Goal: Task Accomplishment & Management: Manage account settings

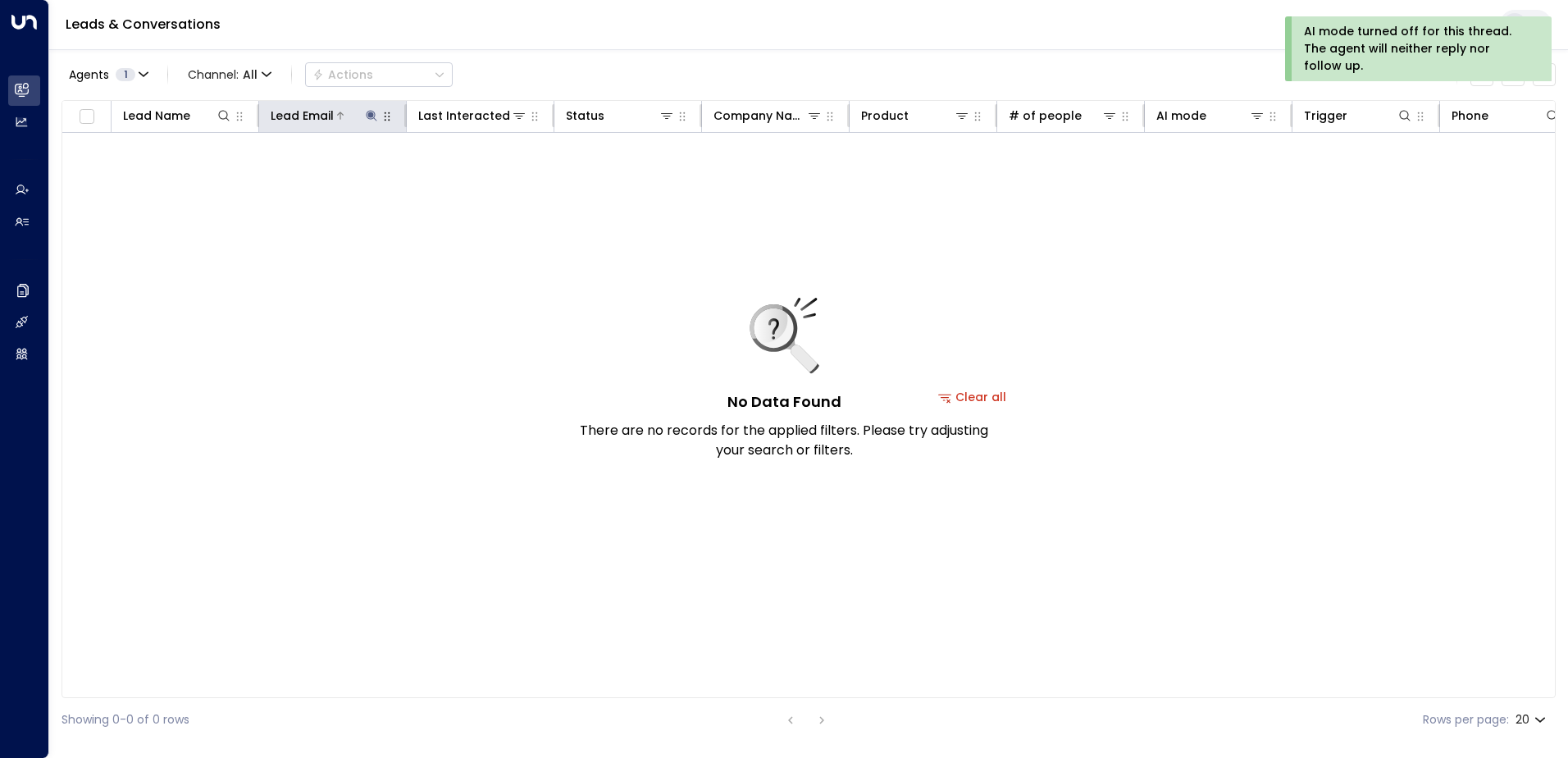
click at [369, 113] on icon at bounding box center [370, 115] width 11 height 11
click at [470, 173] on icon "button" at bounding box center [474, 174] width 11 height 11
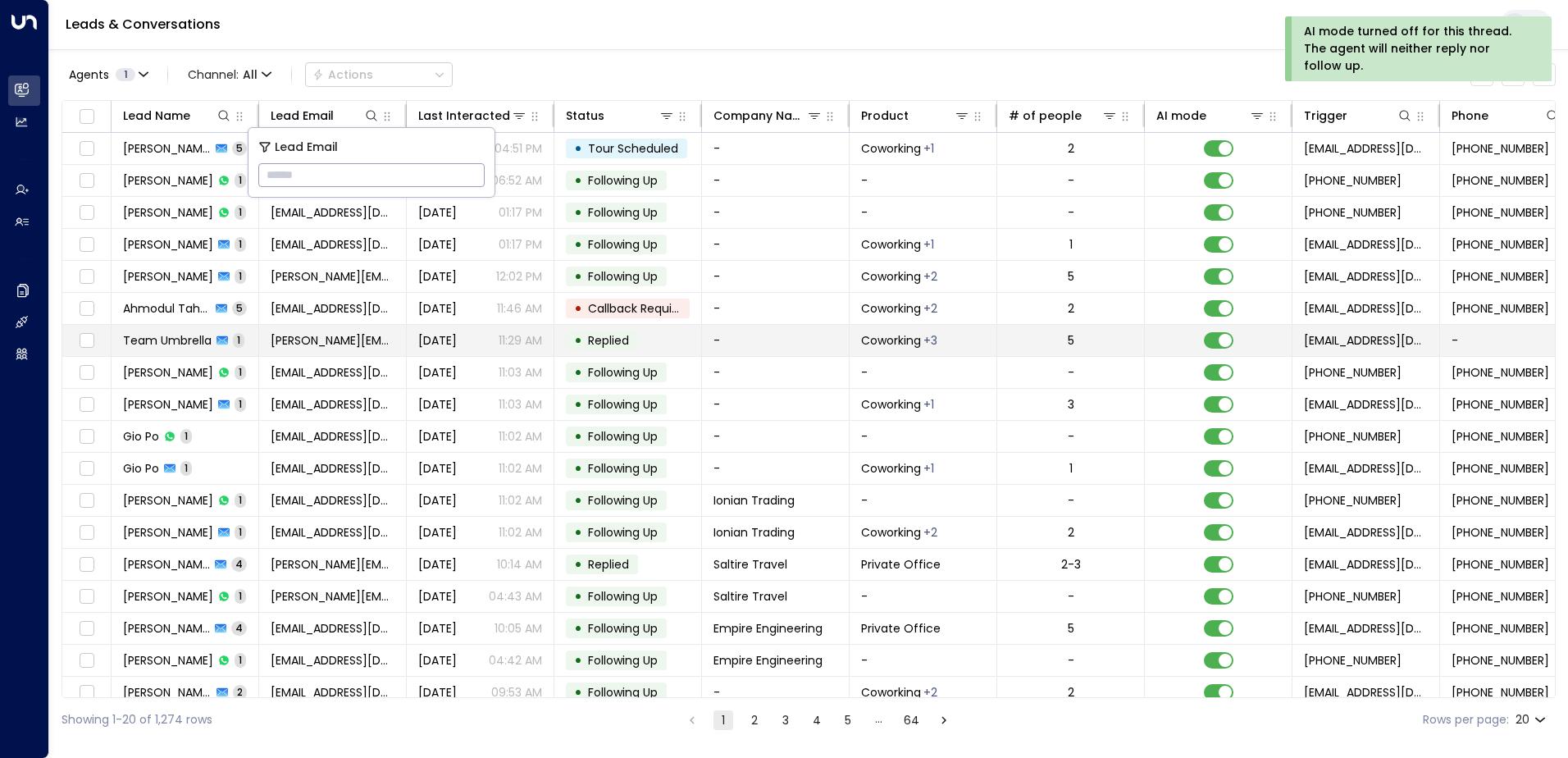
type input "**********"
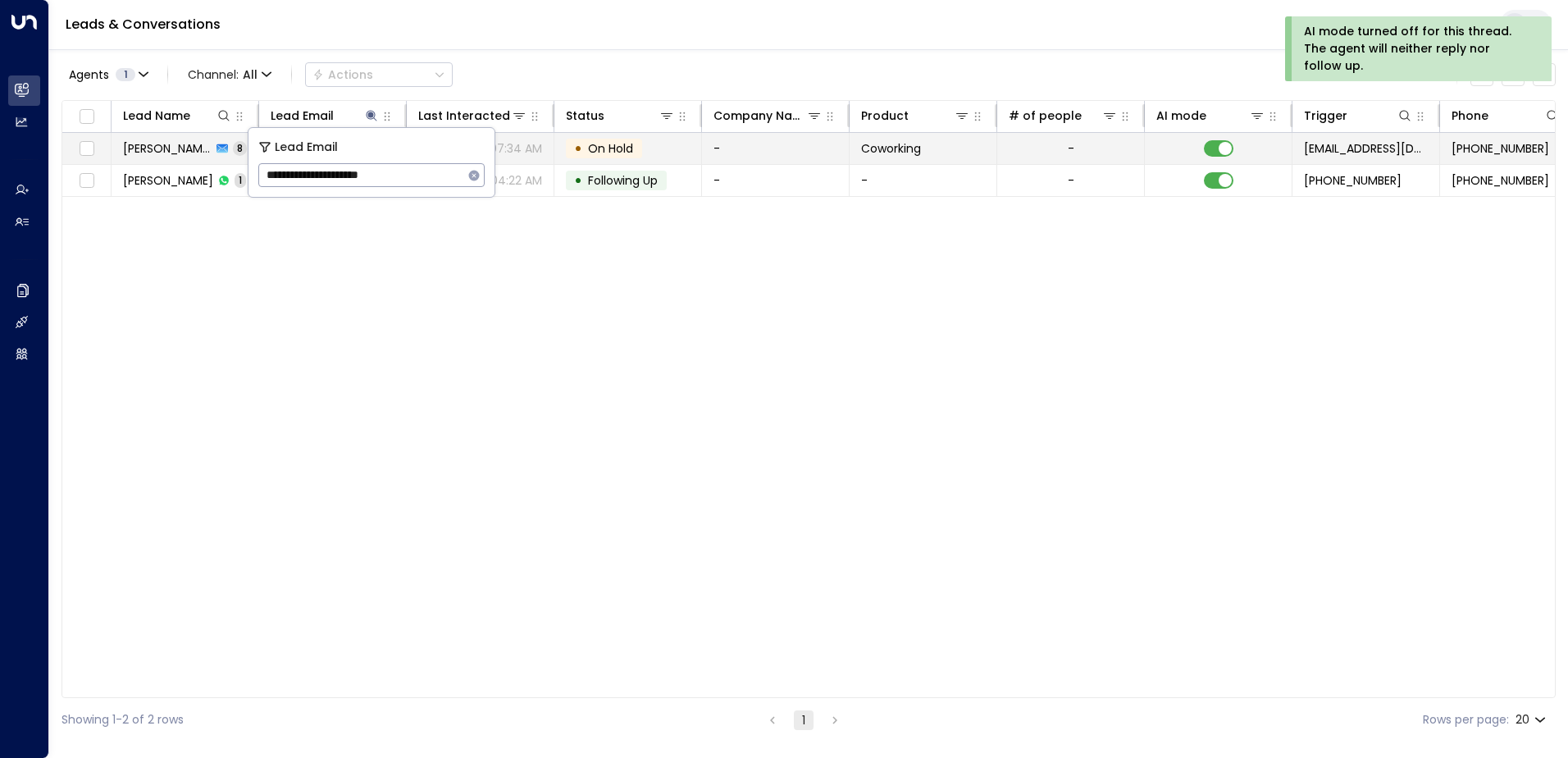
click at [603, 145] on span "On Hold" at bounding box center [610, 148] width 45 height 16
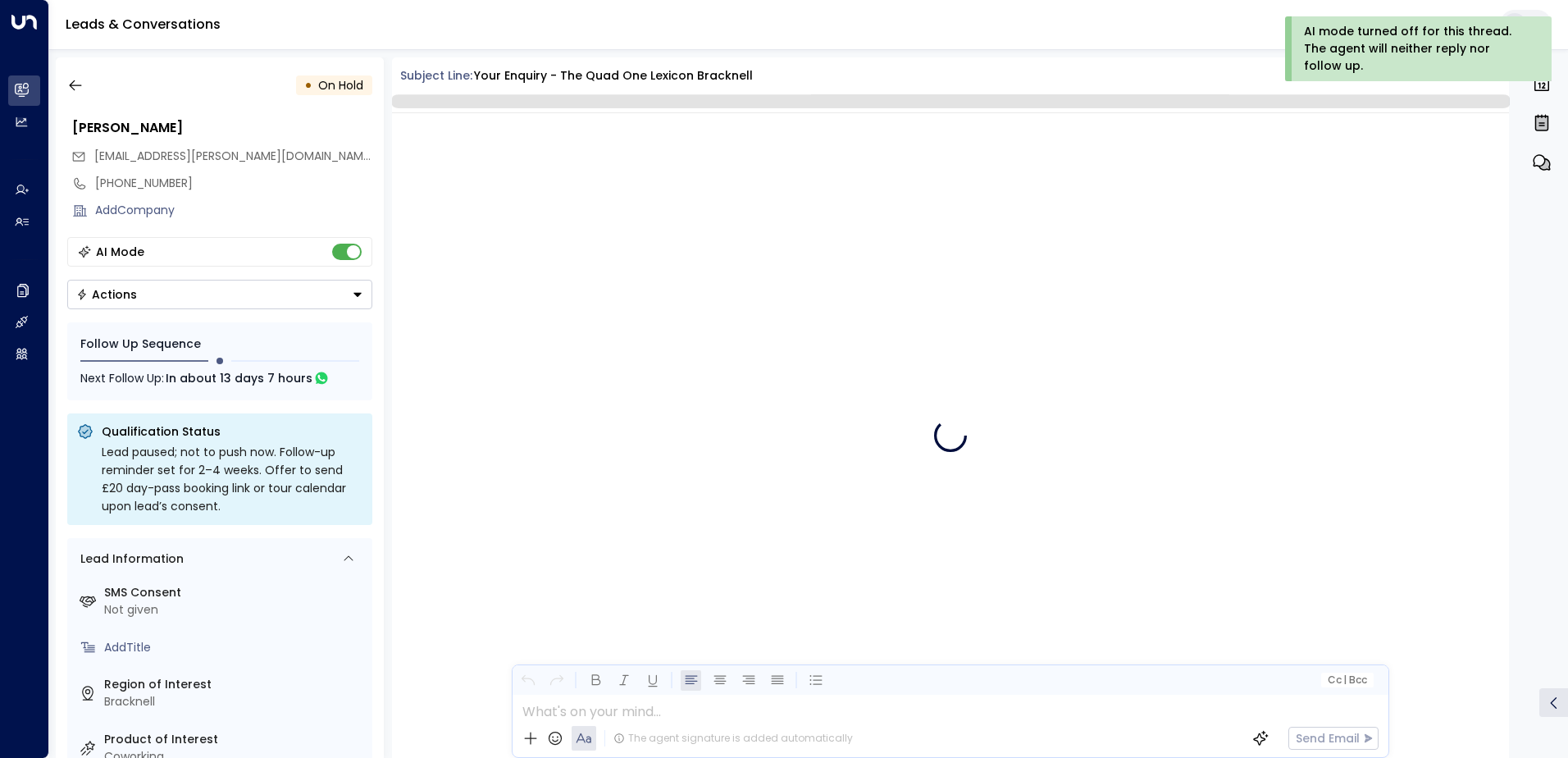
scroll to position [3595, 0]
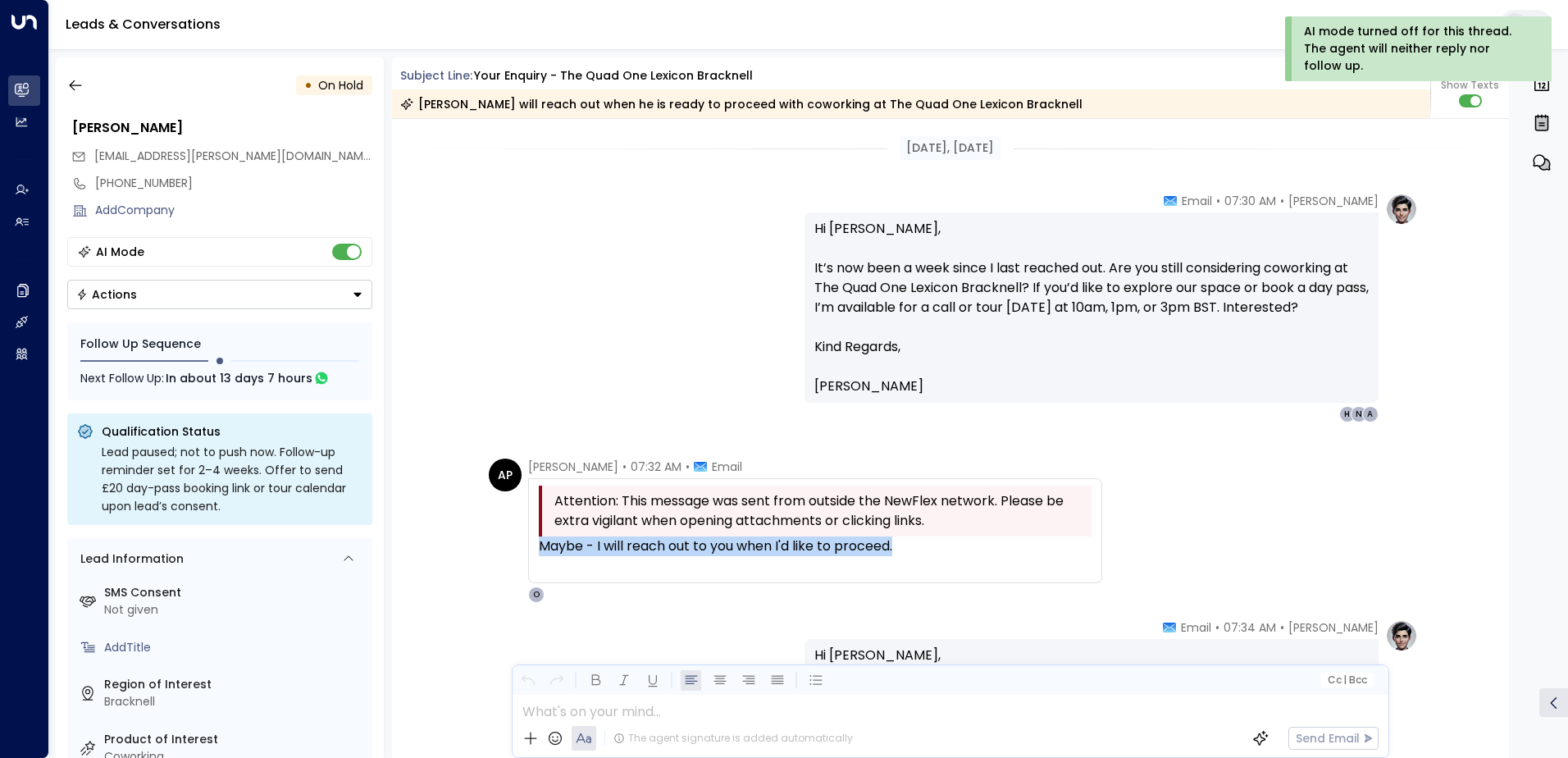
drag, startPoint x: 924, startPoint y: 542, endPoint x: 534, endPoint y: 551, distance: 390.1
click at [534, 551] on div "Attention: This message was sent from outside the NewFlex network. Please be ex…" at bounding box center [815, 531] width 574 height 105
drag, startPoint x: 534, startPoint y: 551, endPoint x: 556, endPoint y: 549, distance: 22.1
copy div "Maybe - I will reach out to you when I'd like to proceed."
click at [77, 85] on icon "button" at bounding box center [76, 86] width 16 height 16
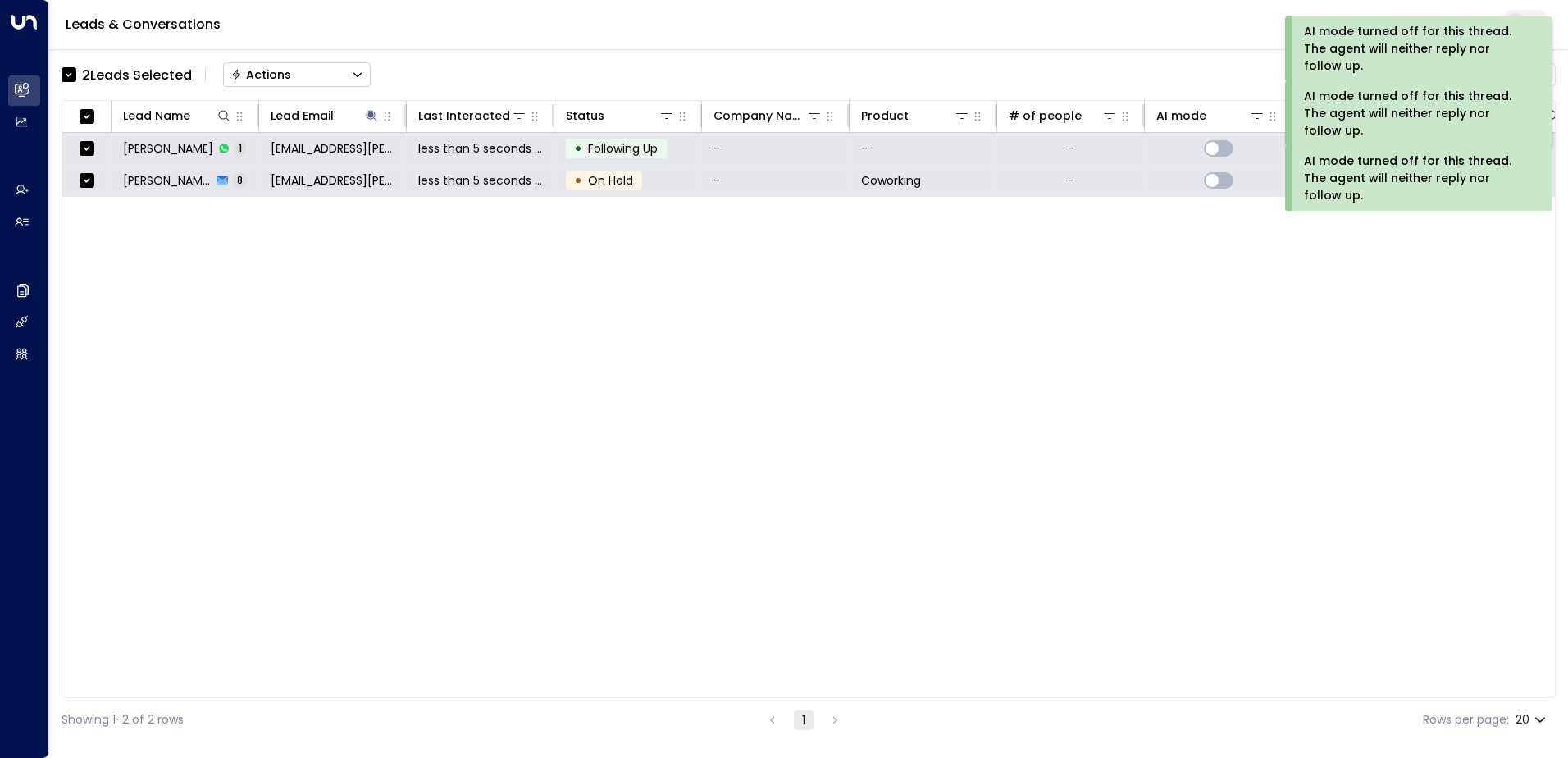
click at [325, 74] on button "Actions" at bounding box center [296, 75] width 147 height 25
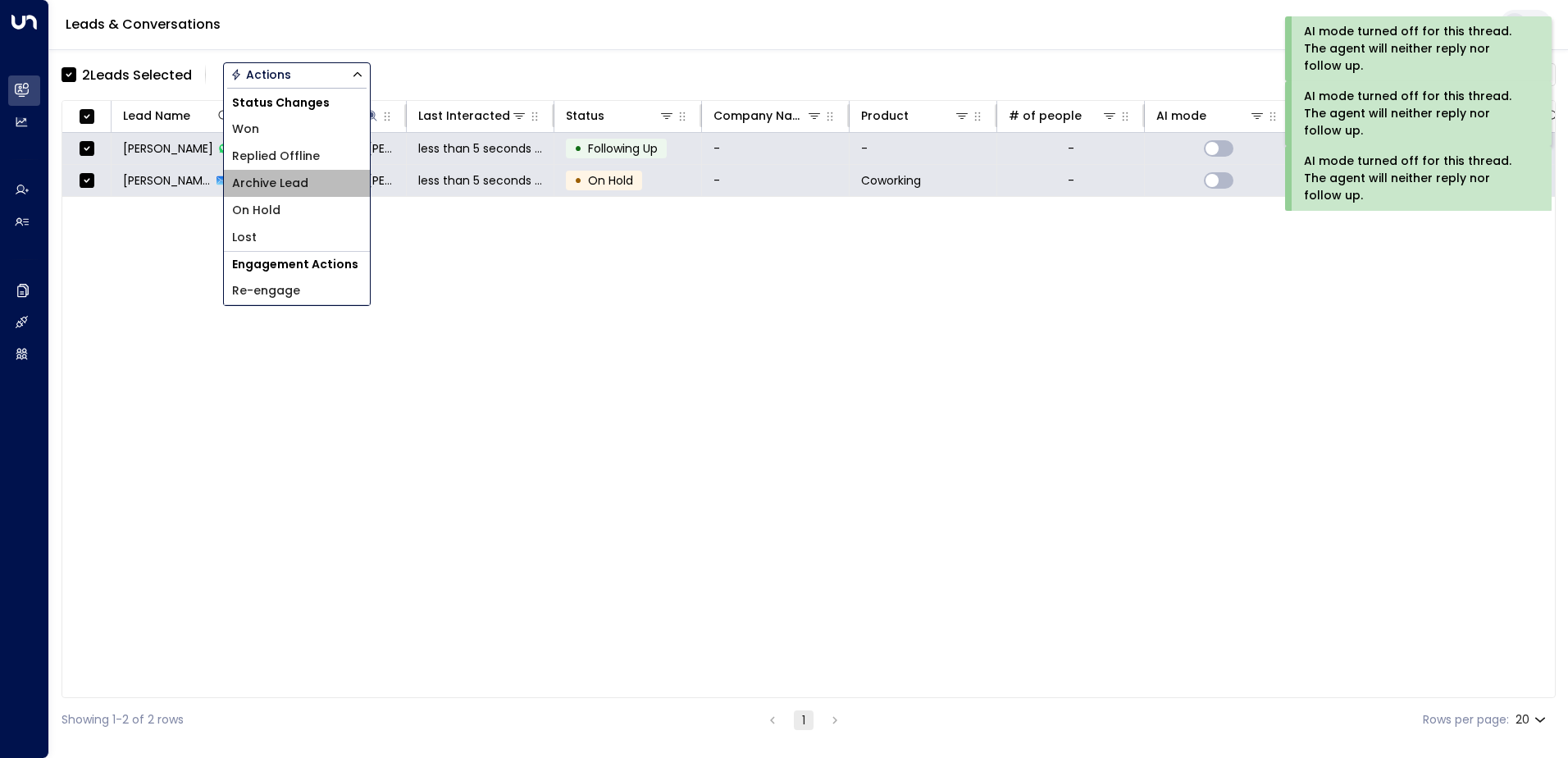
click at [290, 187] on span "Archive Lead" at bounding box center [270, 183] width 77 height 17
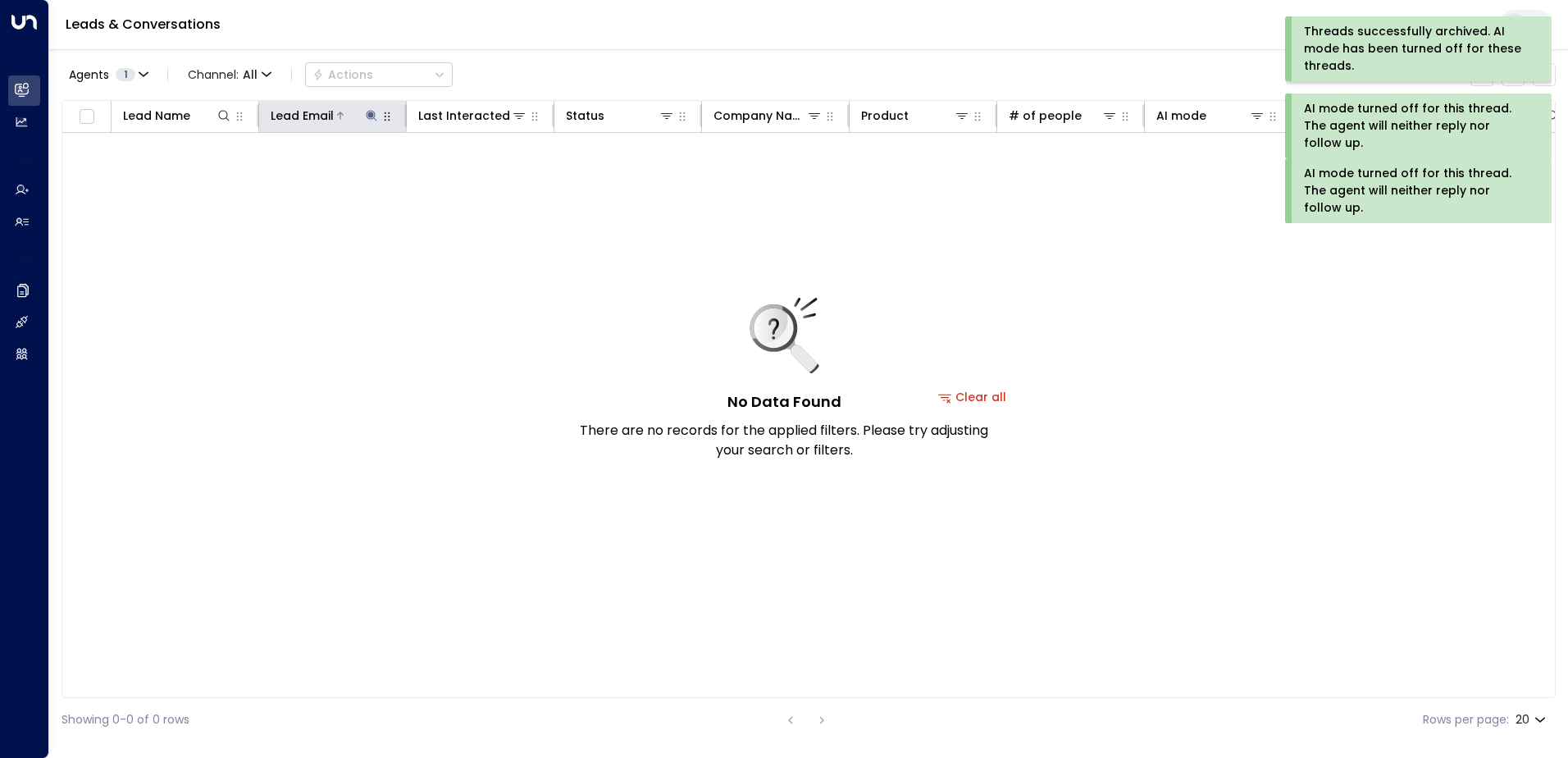
click at [373, 118] on icon at bounding box center [371, 116] width 13 height 13
click at [475, 174] on icon "button" at bounding box center [474, 175] width 13 height 13
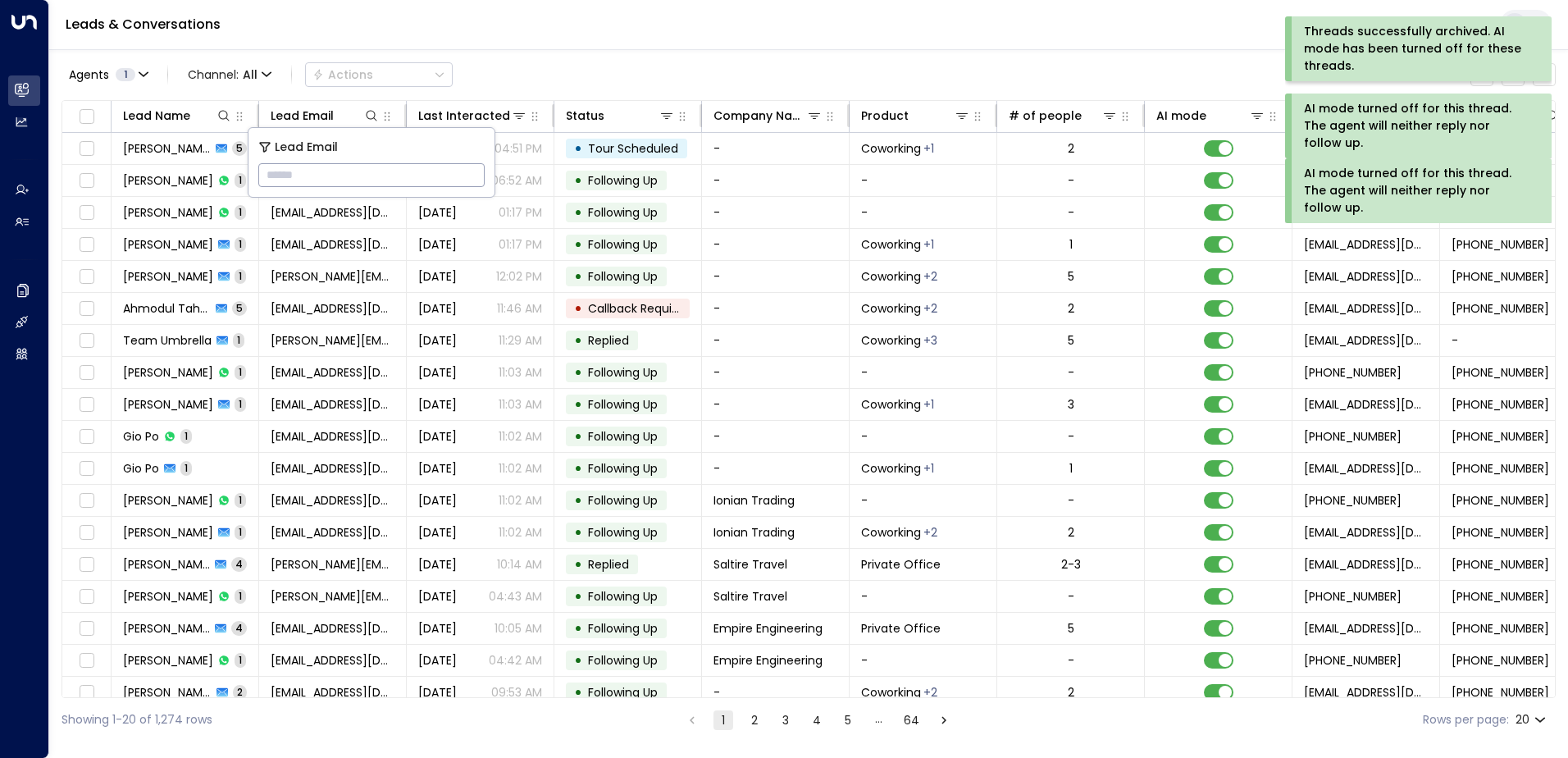
type input "**********"
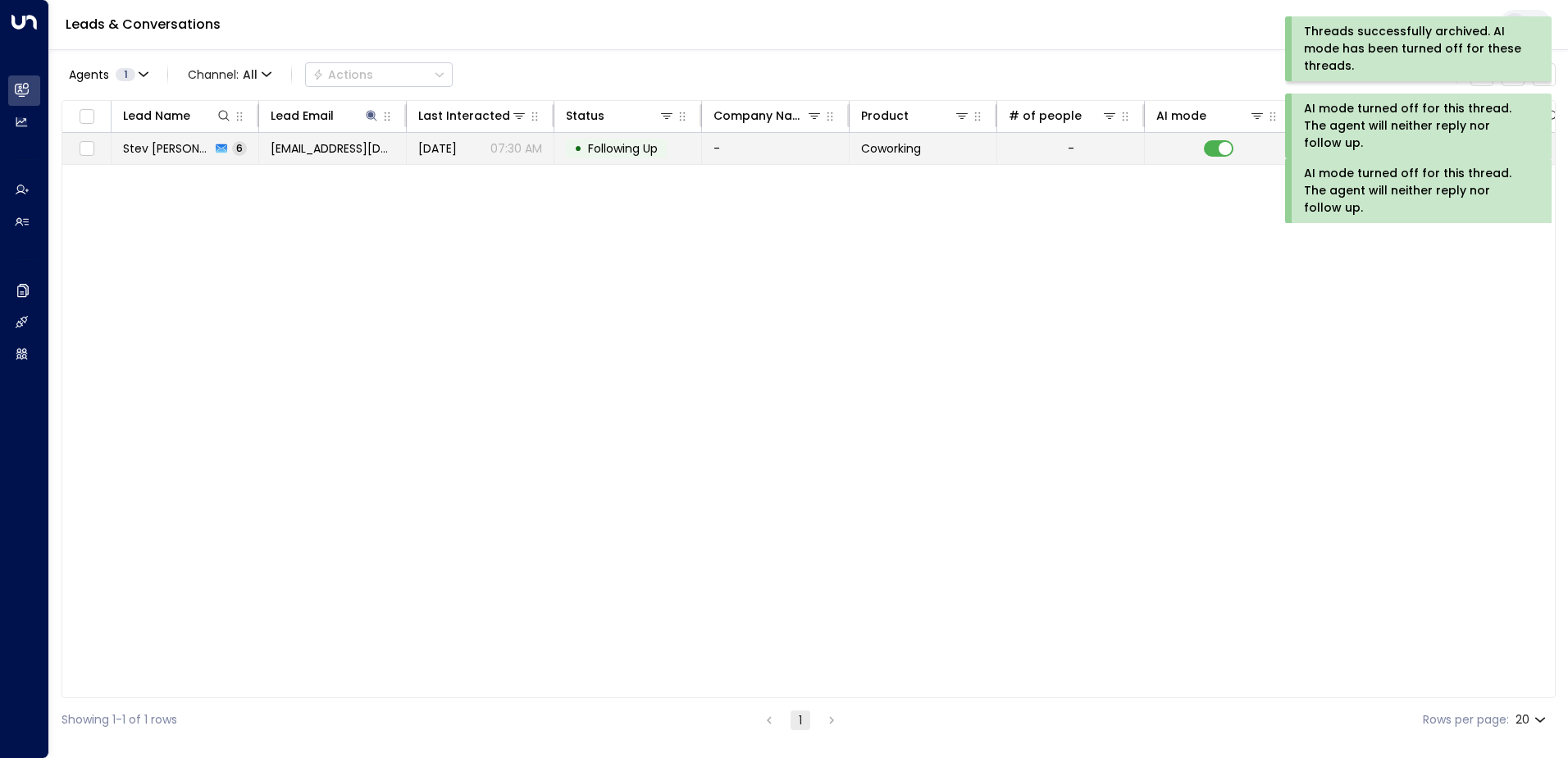
click at [611, 146] on span "Following Up" at bounding box center [623, 148] width 70 height 16
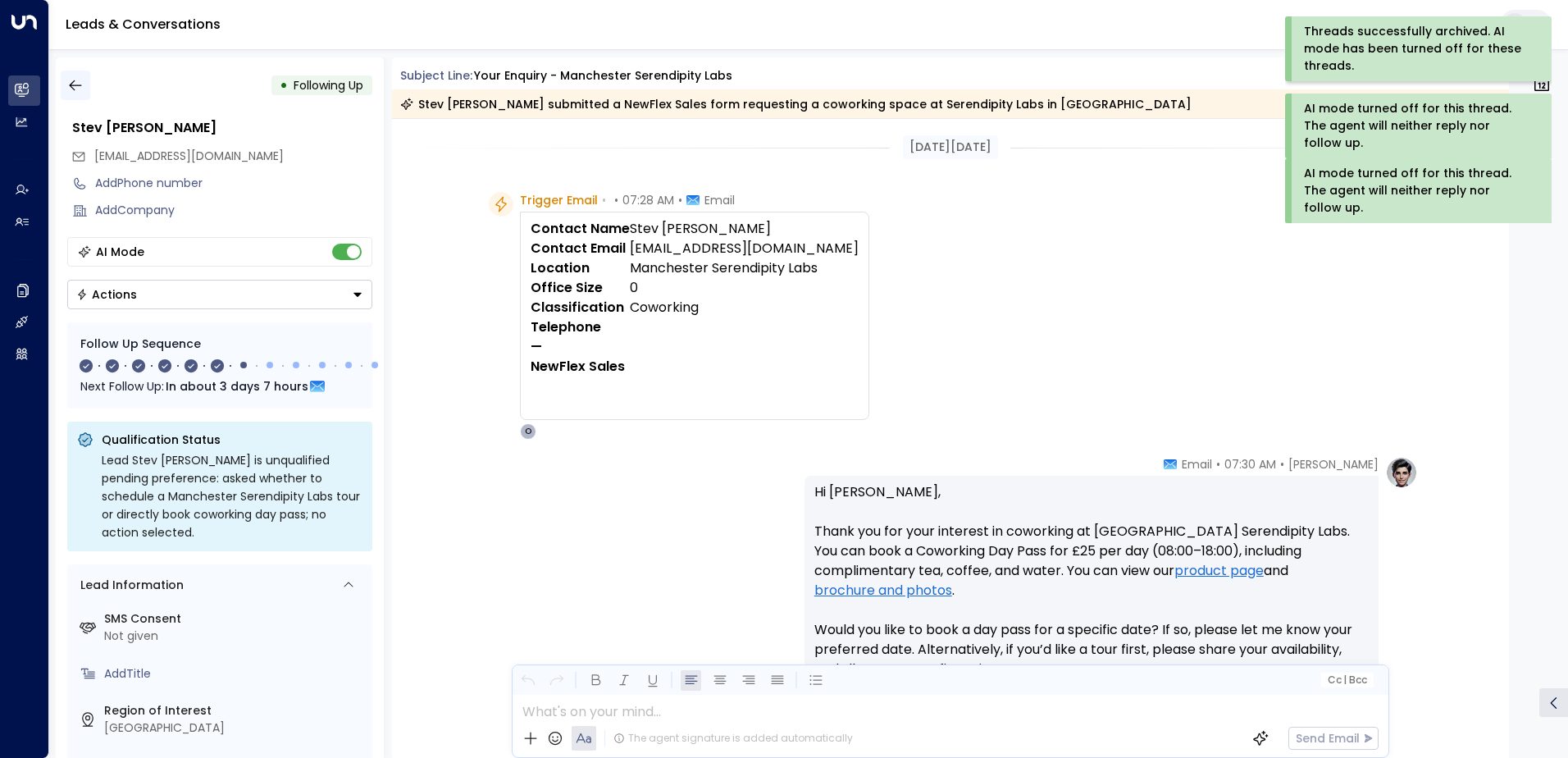
click at [66, 86] on button "button" at bounding box center [76, 86] width 30 height 30
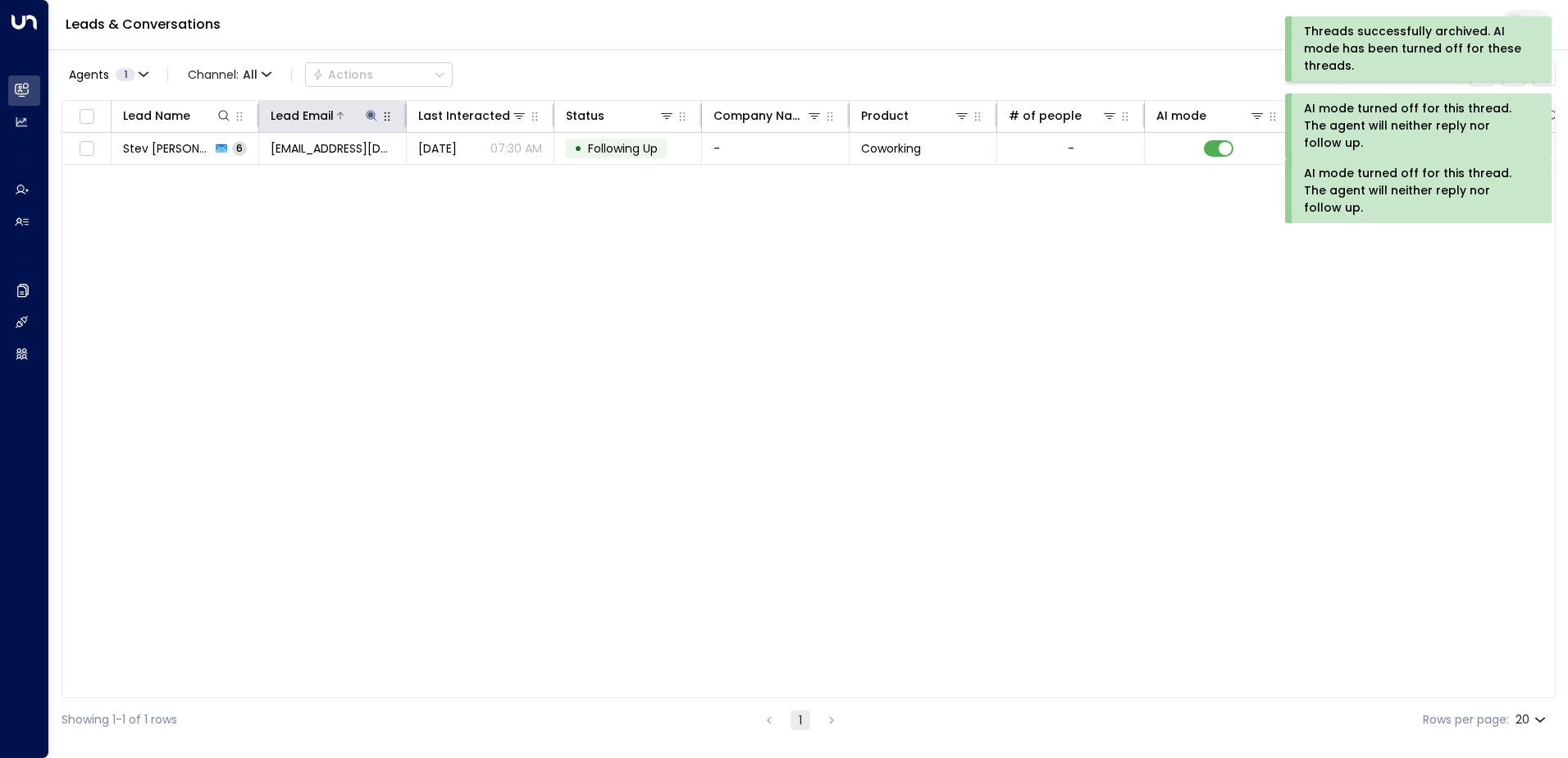
click at [369, 111] on icon at bounding box center [370, 115] width 11 height 11
click at [468, 172] on icon "button" at bounding box center [474, 175] width 13 height 13
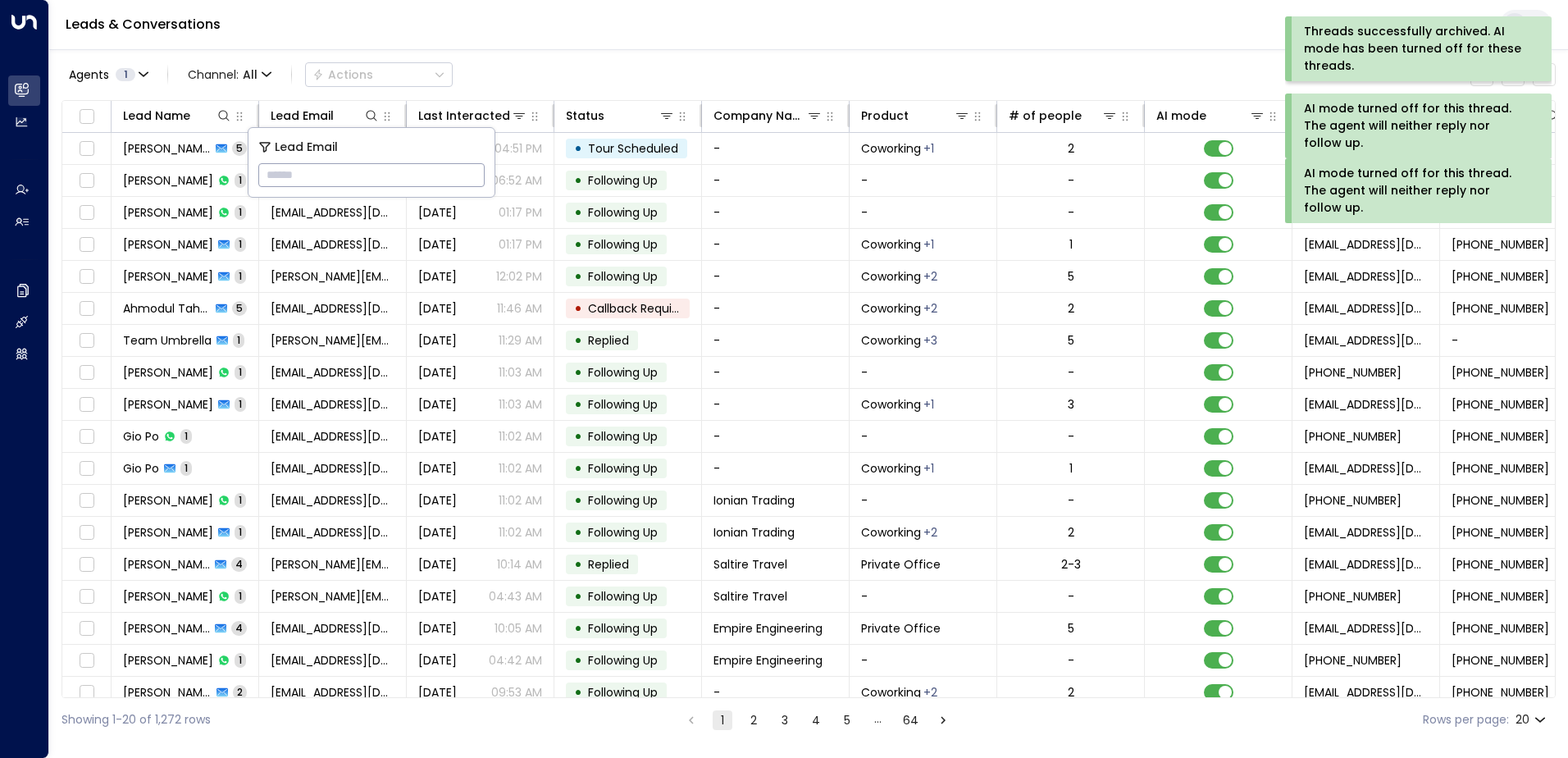
type input "**********"
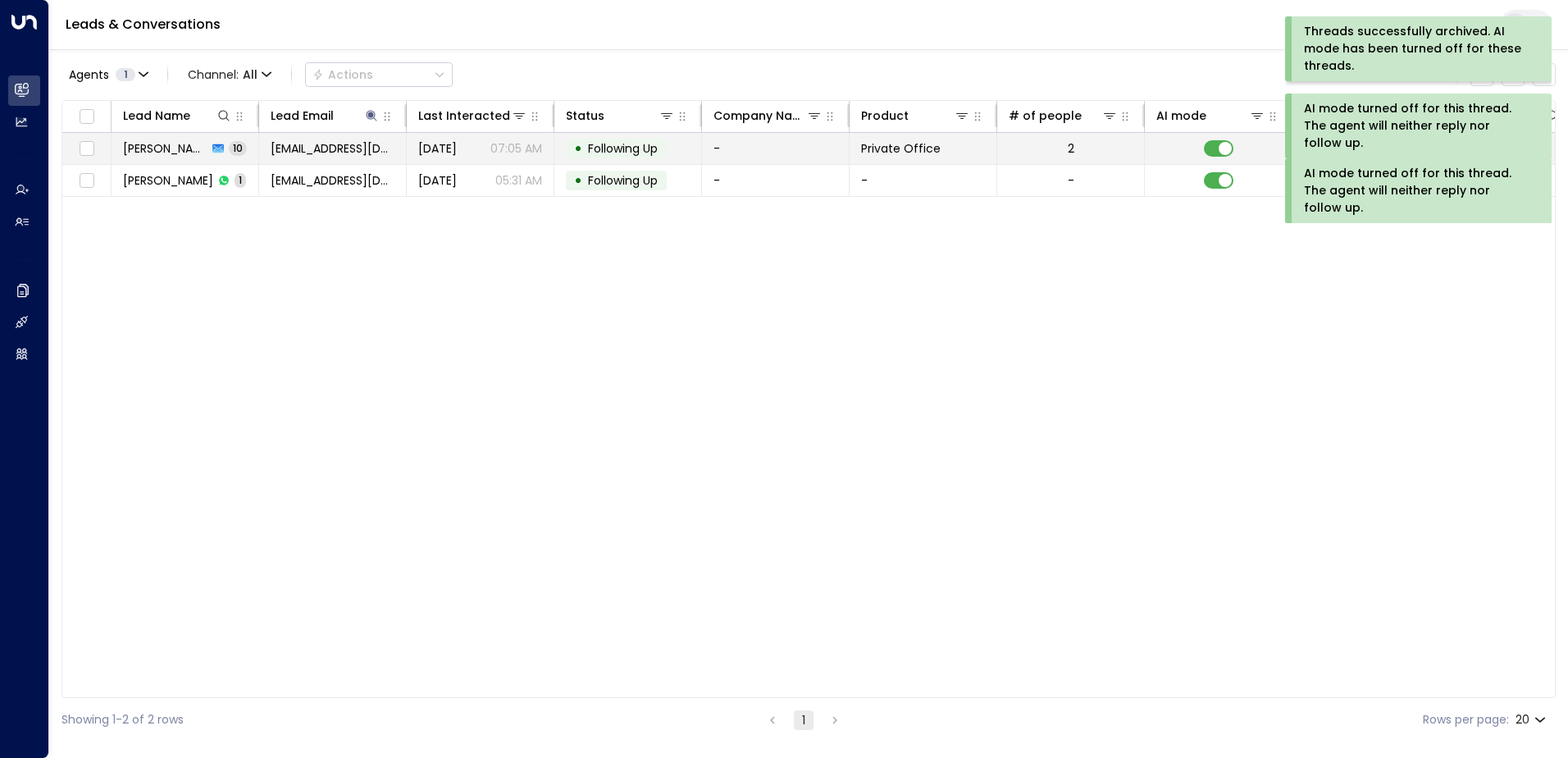
click at [621, 150] on span "Following Up" at bounding box center [623, 148] width 70 height 16
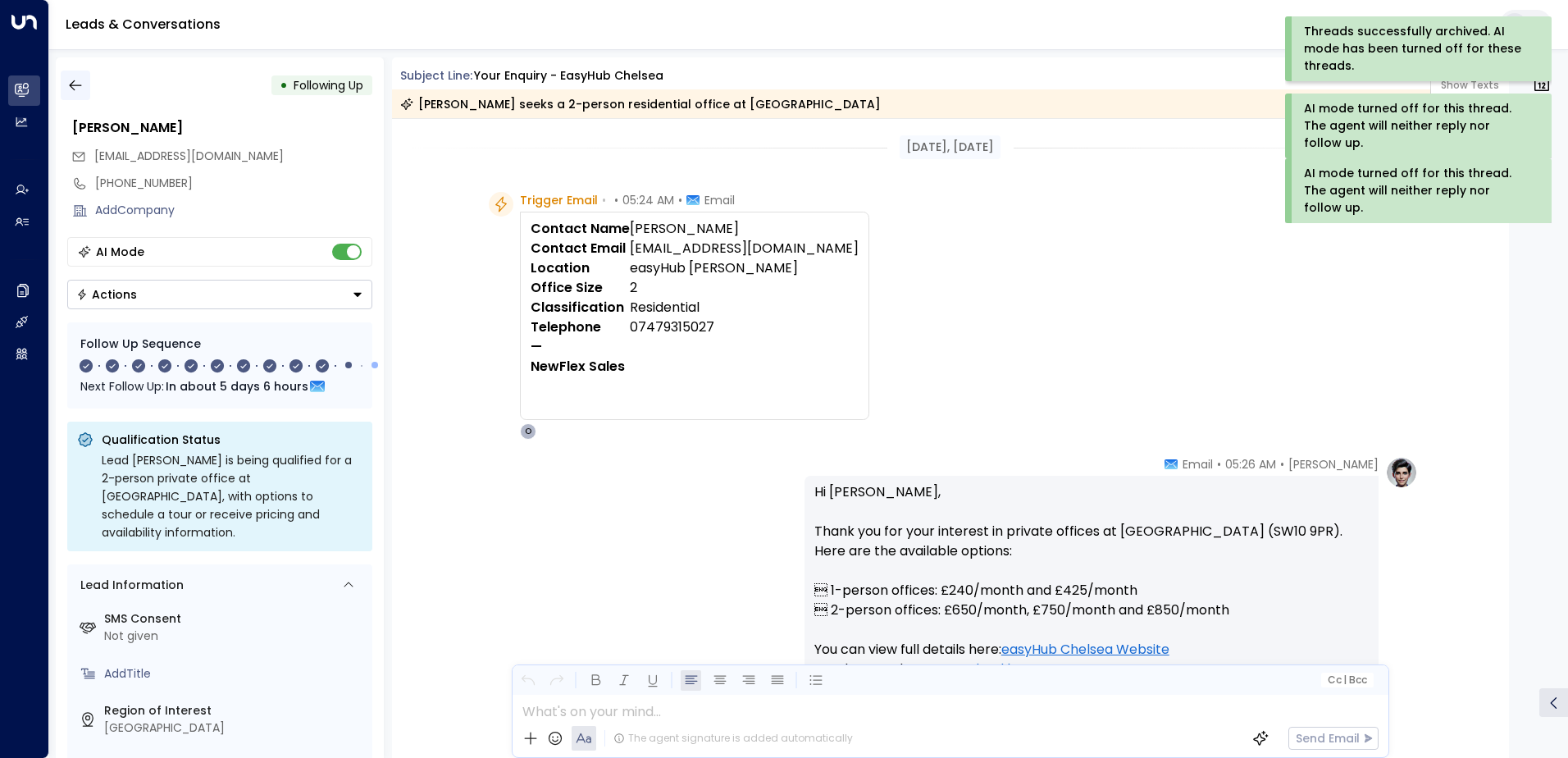
click at [78, 91] on icon "button" at bounding box center [76, 86] width 16 height 16
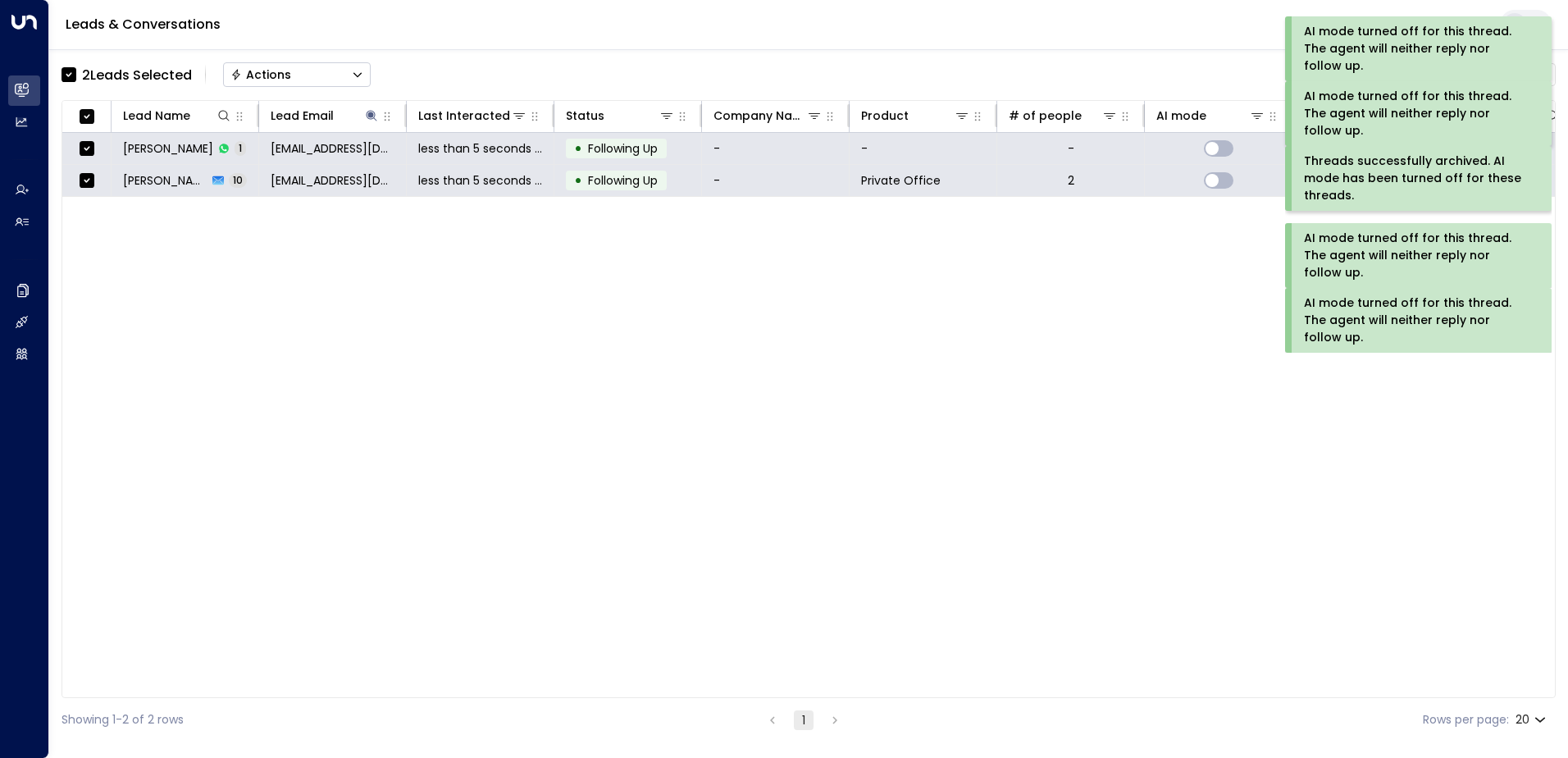
click at [278, 77] on div "Actions" at bounding box center [261, 75] width 61 height 15
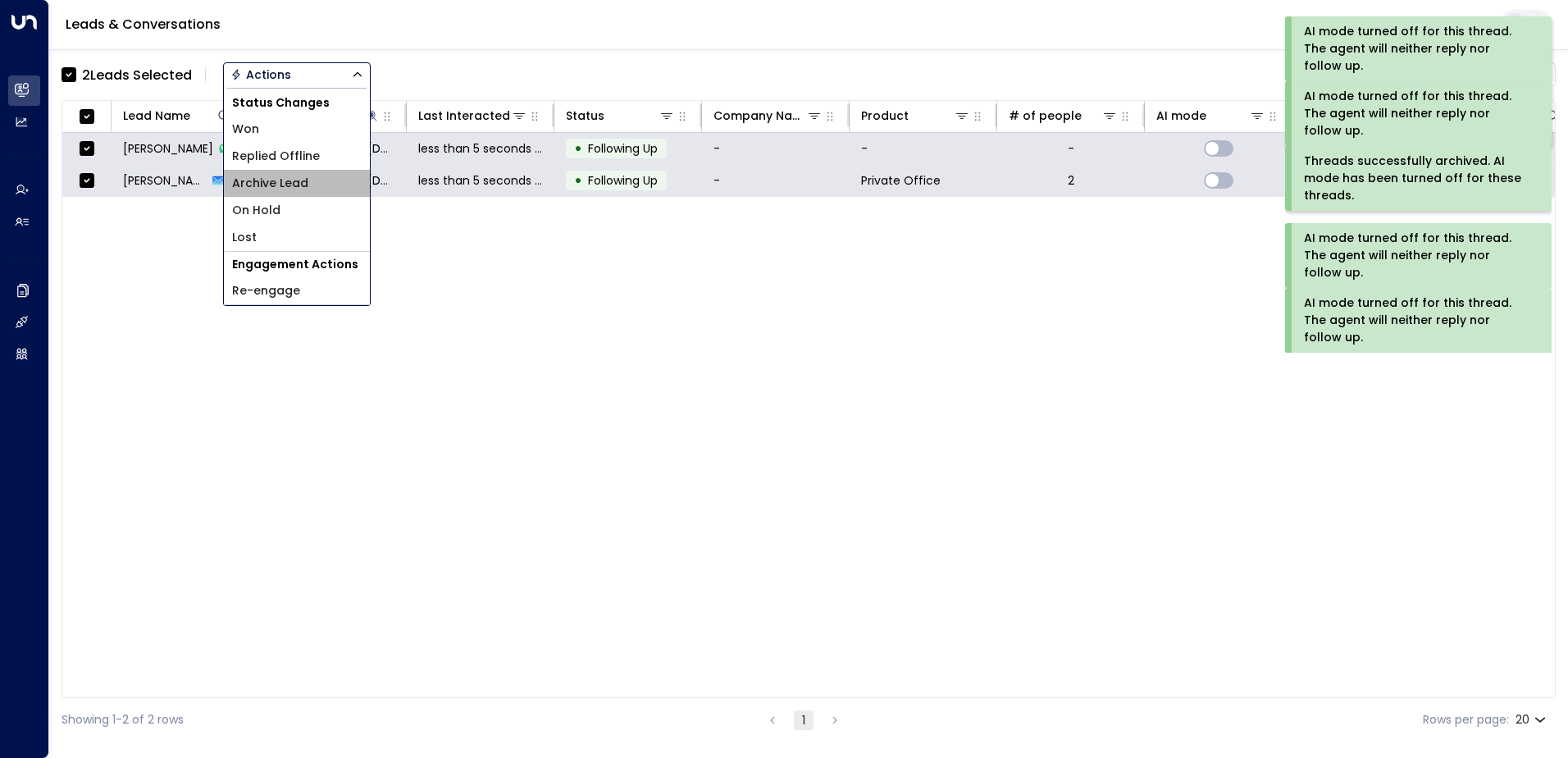
click at [282, 181] on span "Archive Lead" at bounding box center [270, 183] width 77 height 17
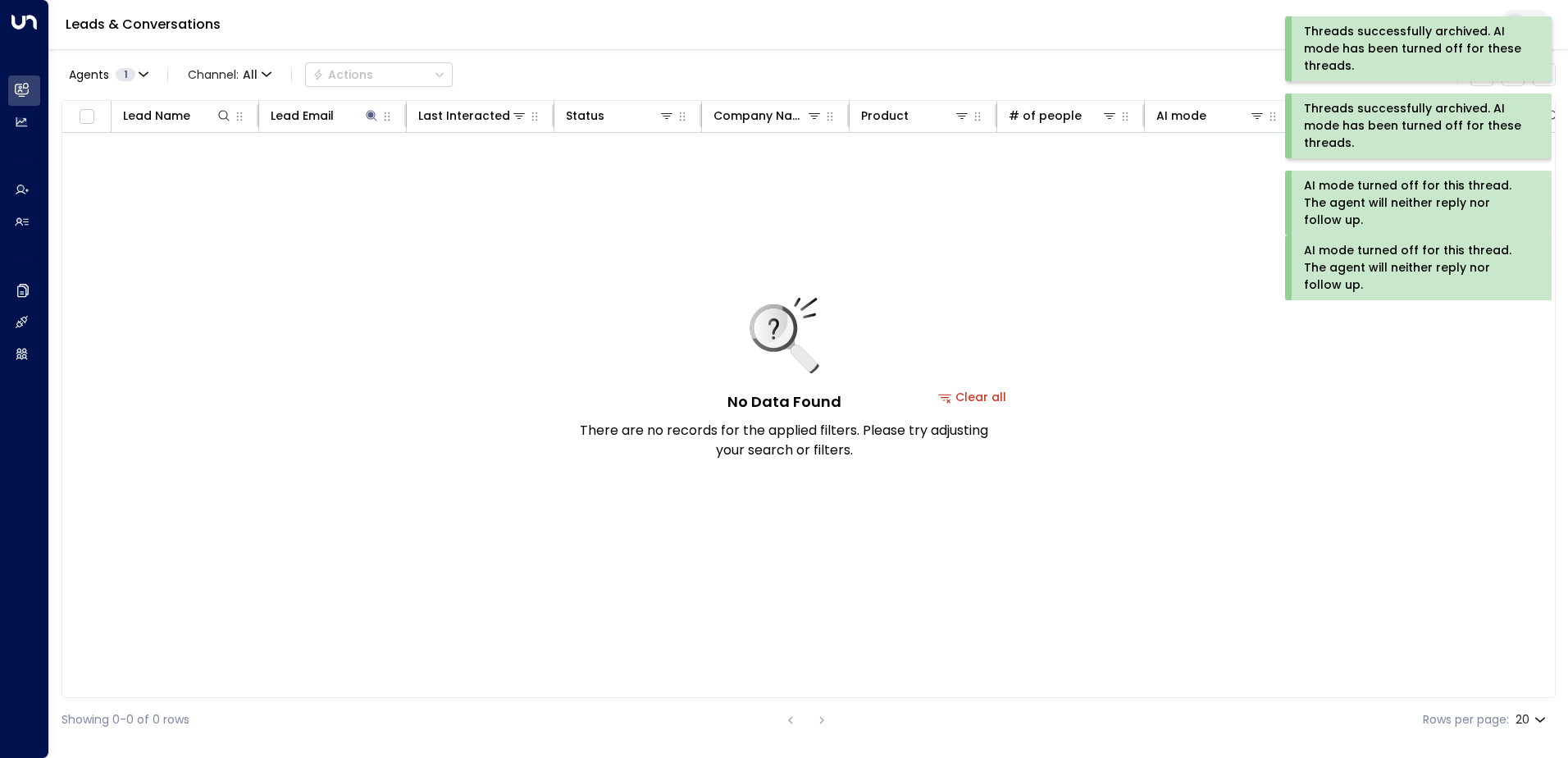
click at [1356, 269] on div "AI mode turned off for this thread. The agent will neither reply nor follow up." at bounding box center [1417, 267] width 225 height 52
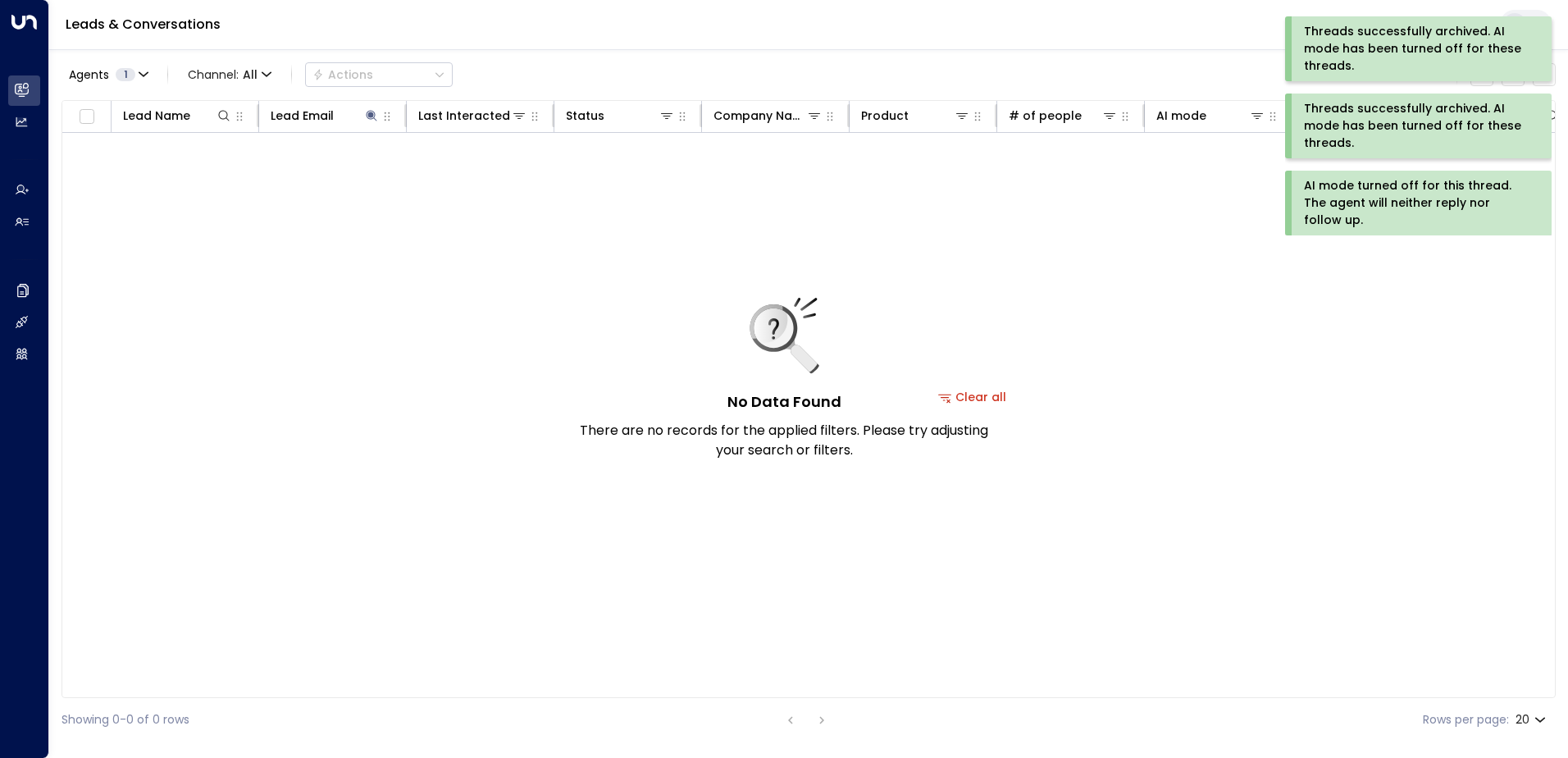
click at [1371, 195] on div "AI mode turned off for this thread. The agent will neither reply nor follow up." at bounding box center [1417, 202] width 225 height 52
click at [1374, 117] on div "Threads successfully archived. AI mode has been turned off for these threads." at bounding box center [1417, 126] width 225 height 52
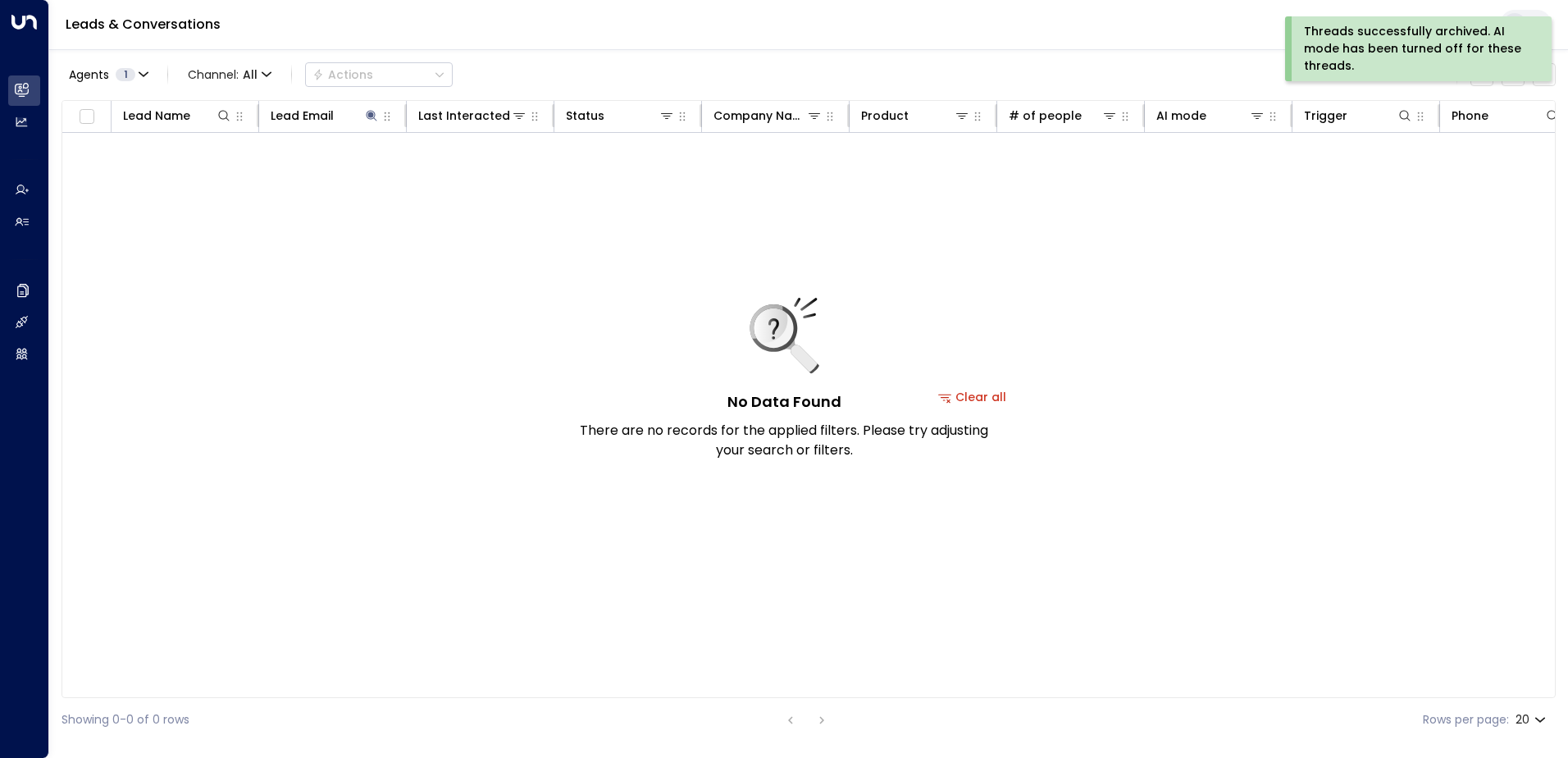
click at [1369, 52] on div "Threads successfully archived. AI mode has been turned off for these threads." at bounding box center [1417, 49] width 225 height 52
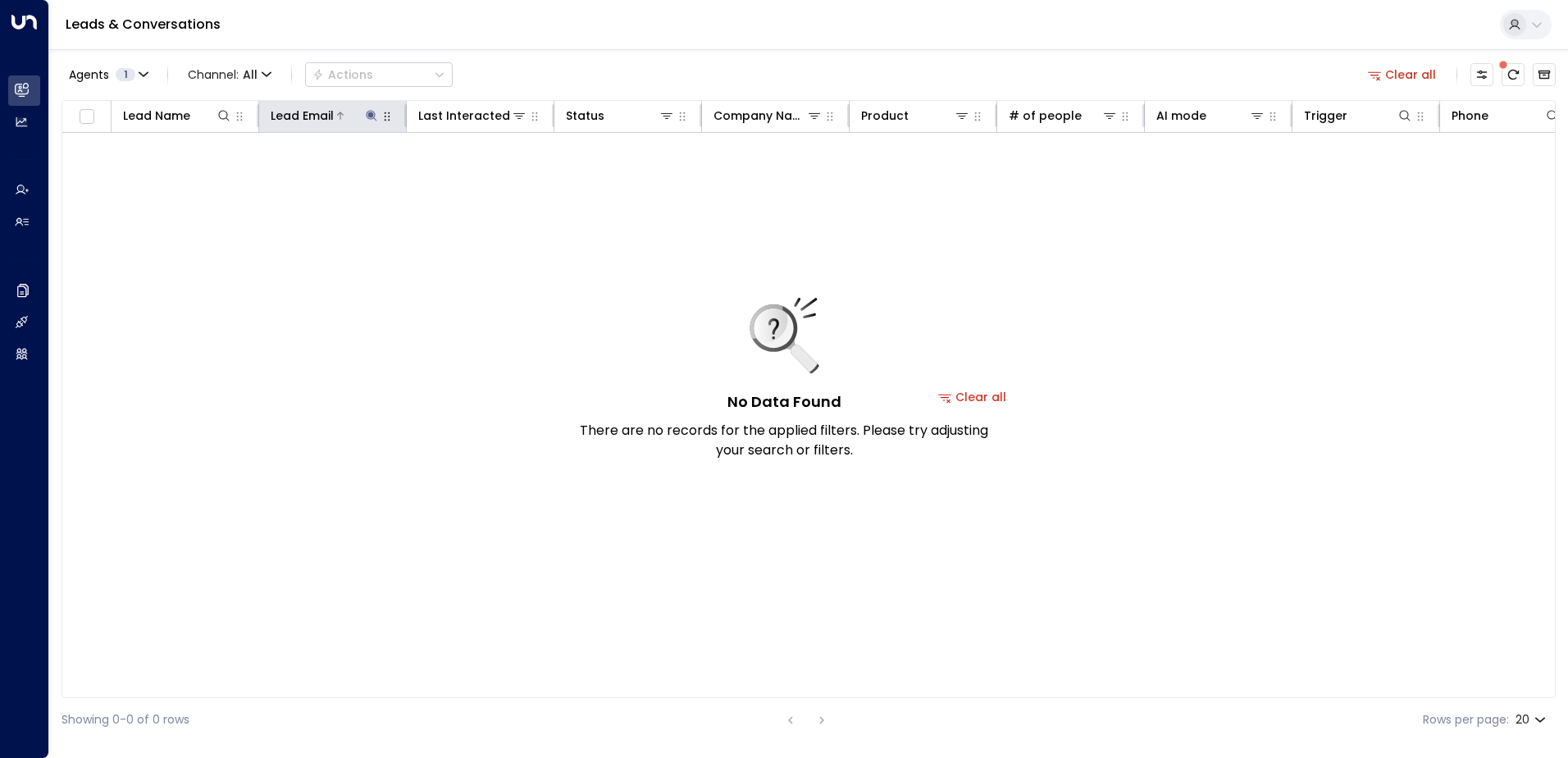
click at [369, 113] on icon at bounding box center [371, 116] width 13 height 13
click at [474, 174] on icon "button" at bounding box center [474, 174] width 11 height 11
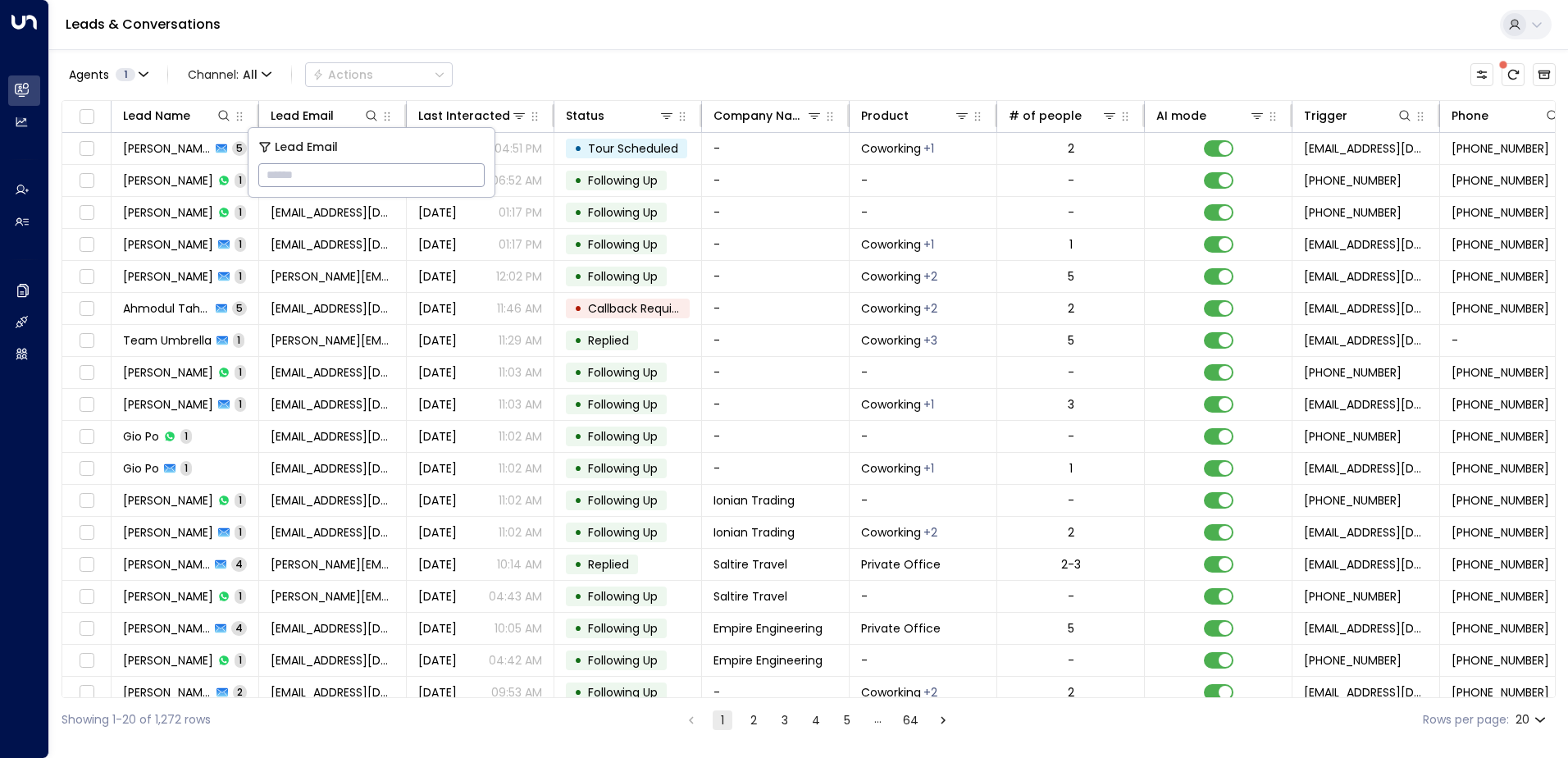
type input "**********"
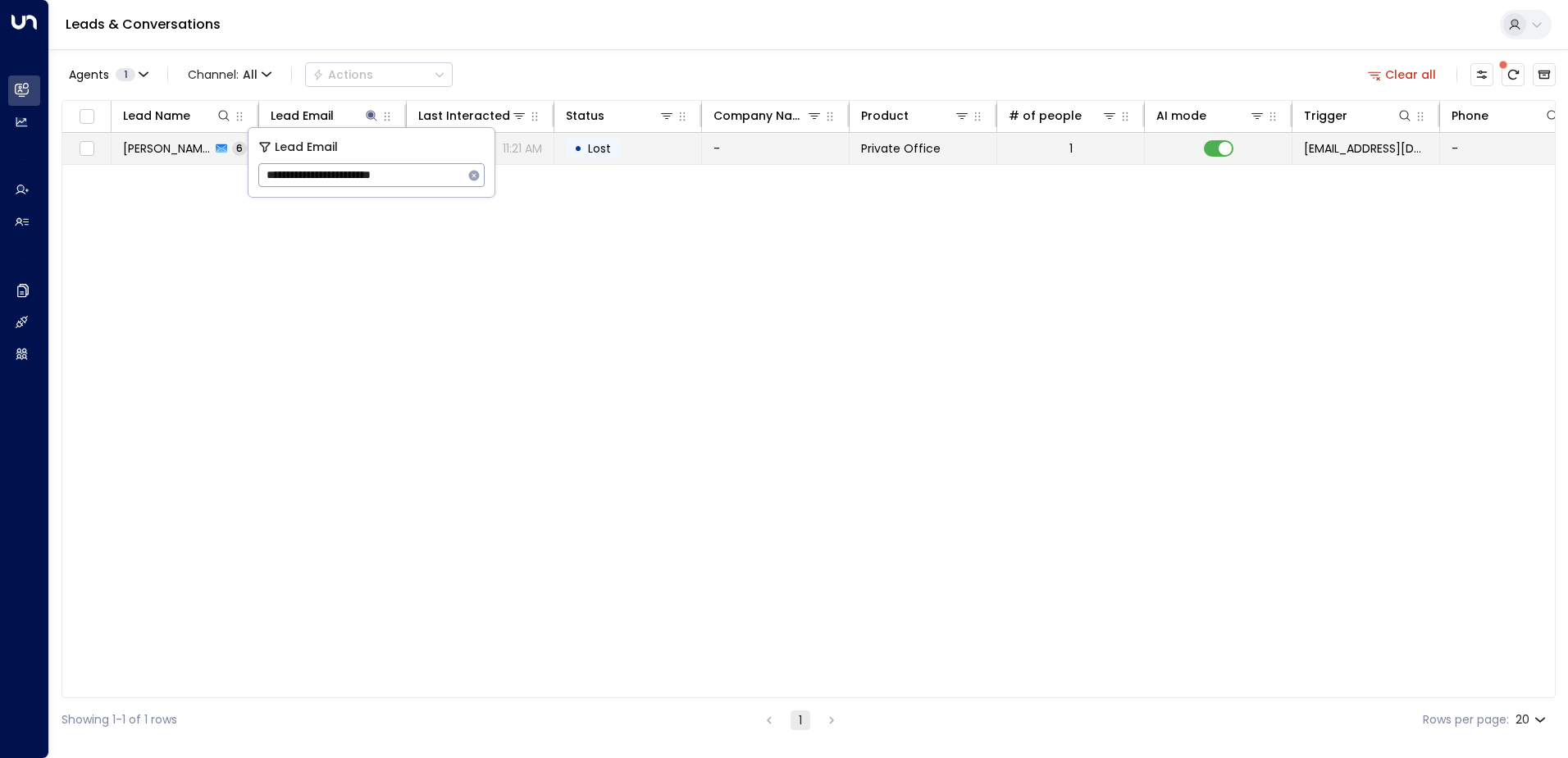
click at [610, 148] on span "Lost" at bounding box center [600, 148] width 35 height 16
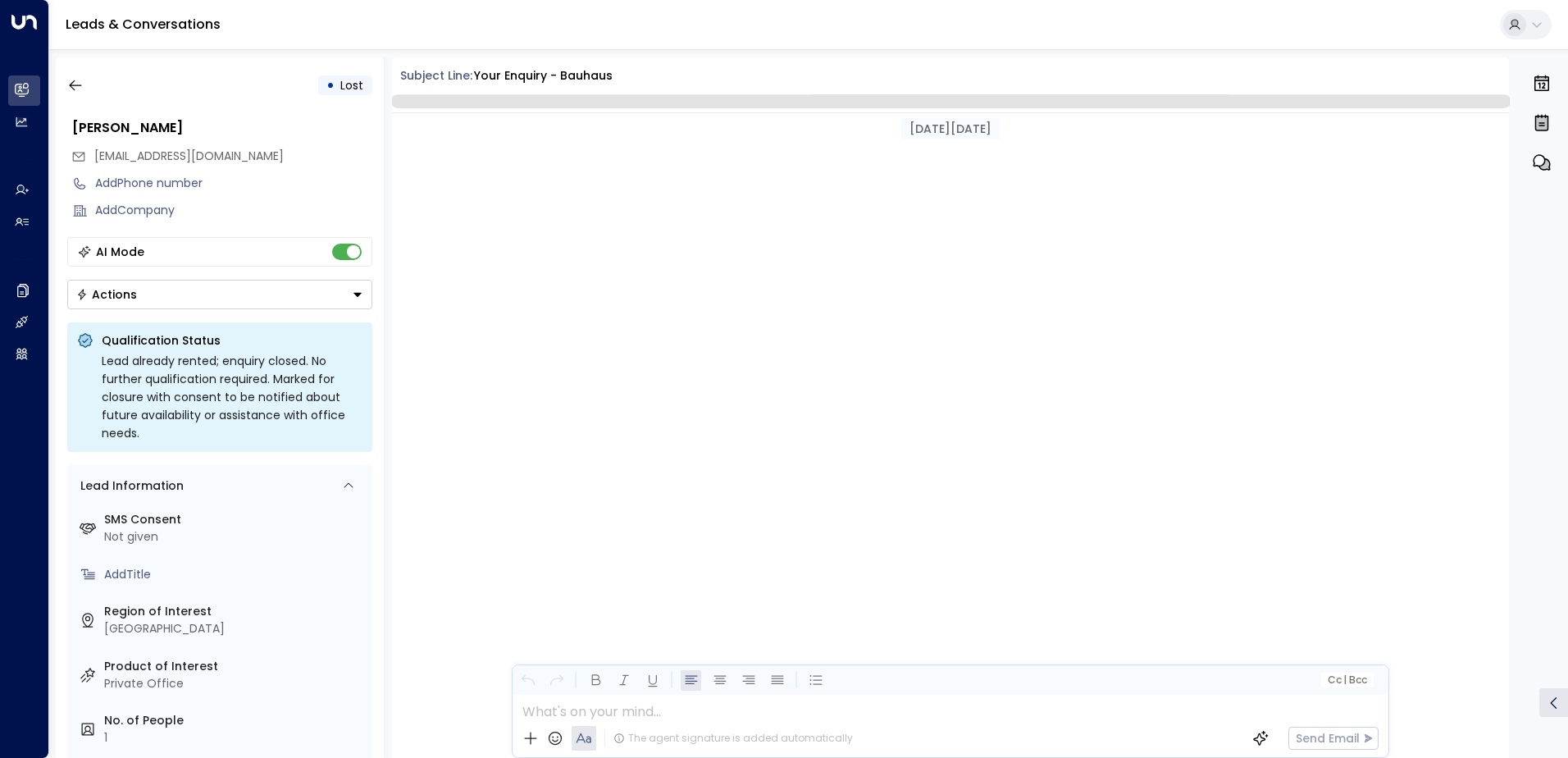
scroll to position [2226, 0]
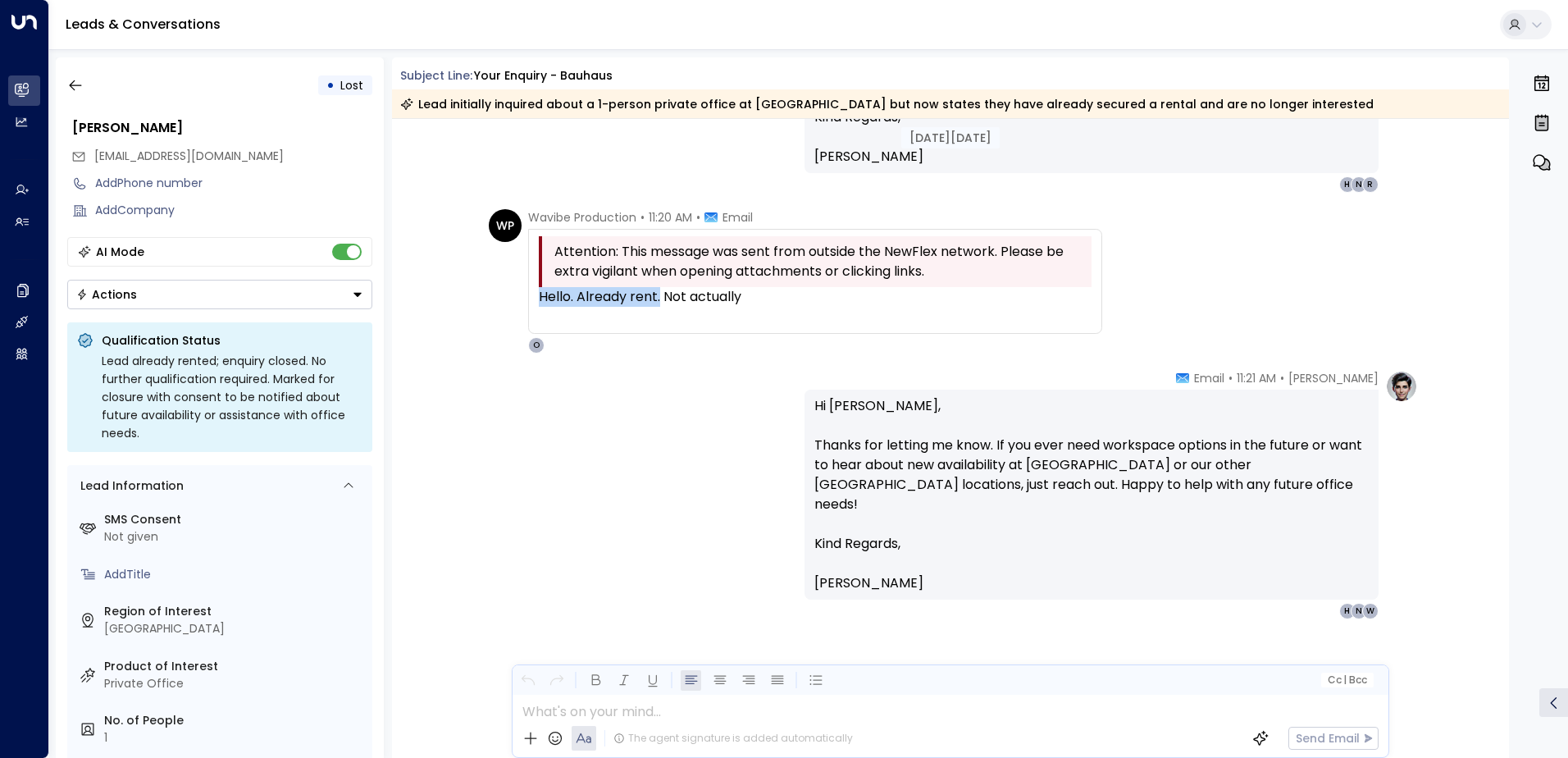
drag, startPoint x: 656, startPoint y: 298, endPoint x: 528, endPoint y: 294, distance: 128.1
click at [528, 294] on div "Attention: This message was sent from outside the NewFlex network. Please be ex…" at bounding box center [815, 281] width 574 height 105
drag, startPoint x: 528, startPoint y: 294, endPoint x: 545, endPoint y: 295, distance: 17.0
copy div "Hello. Already rent."
click at [68, 88] on icon "button" at bounding box center [76, 86] width 16 height 16
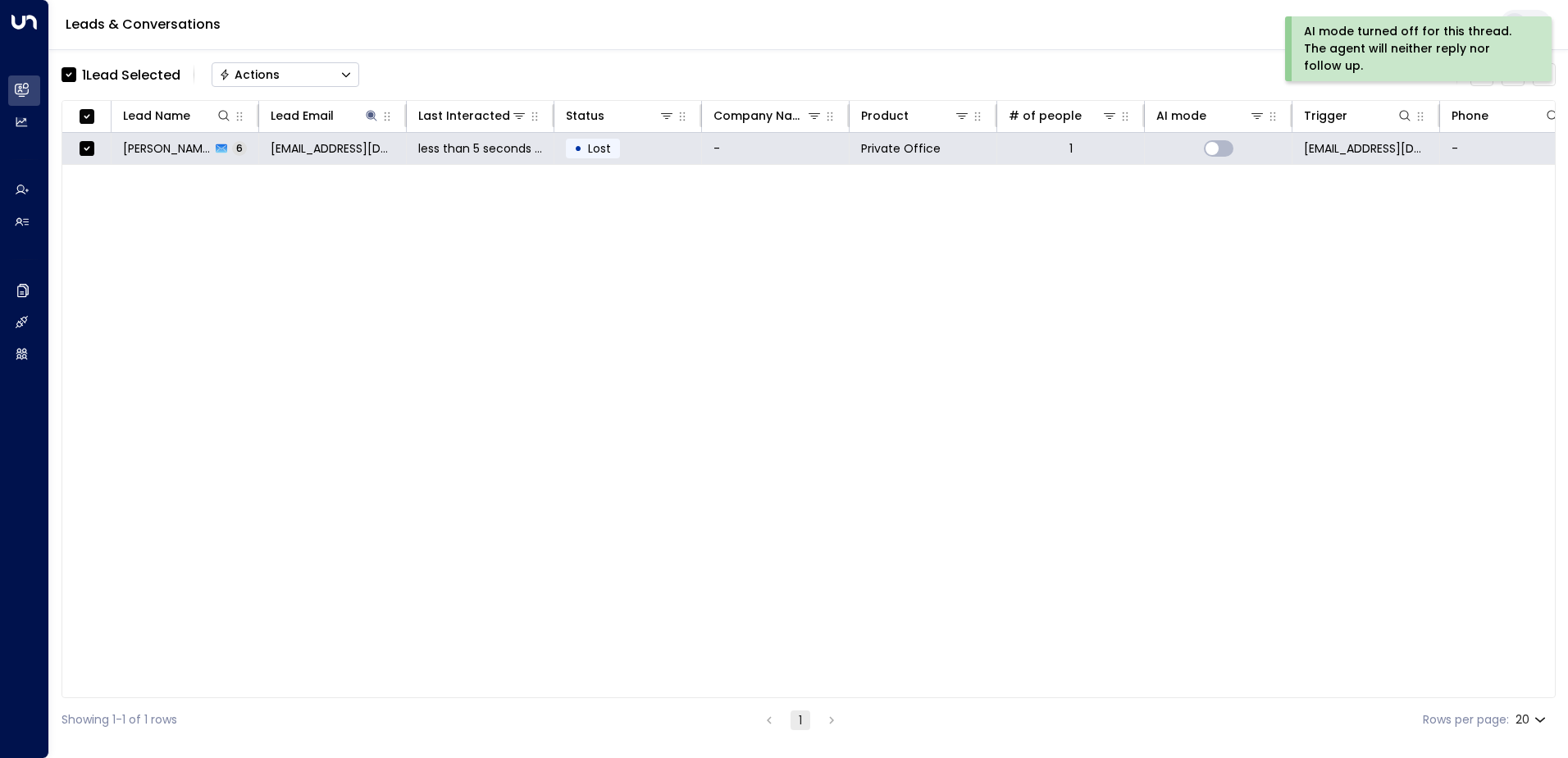
click at [261, 70] on div "Actions" at bounding box center [249, 75] width 61 height 15
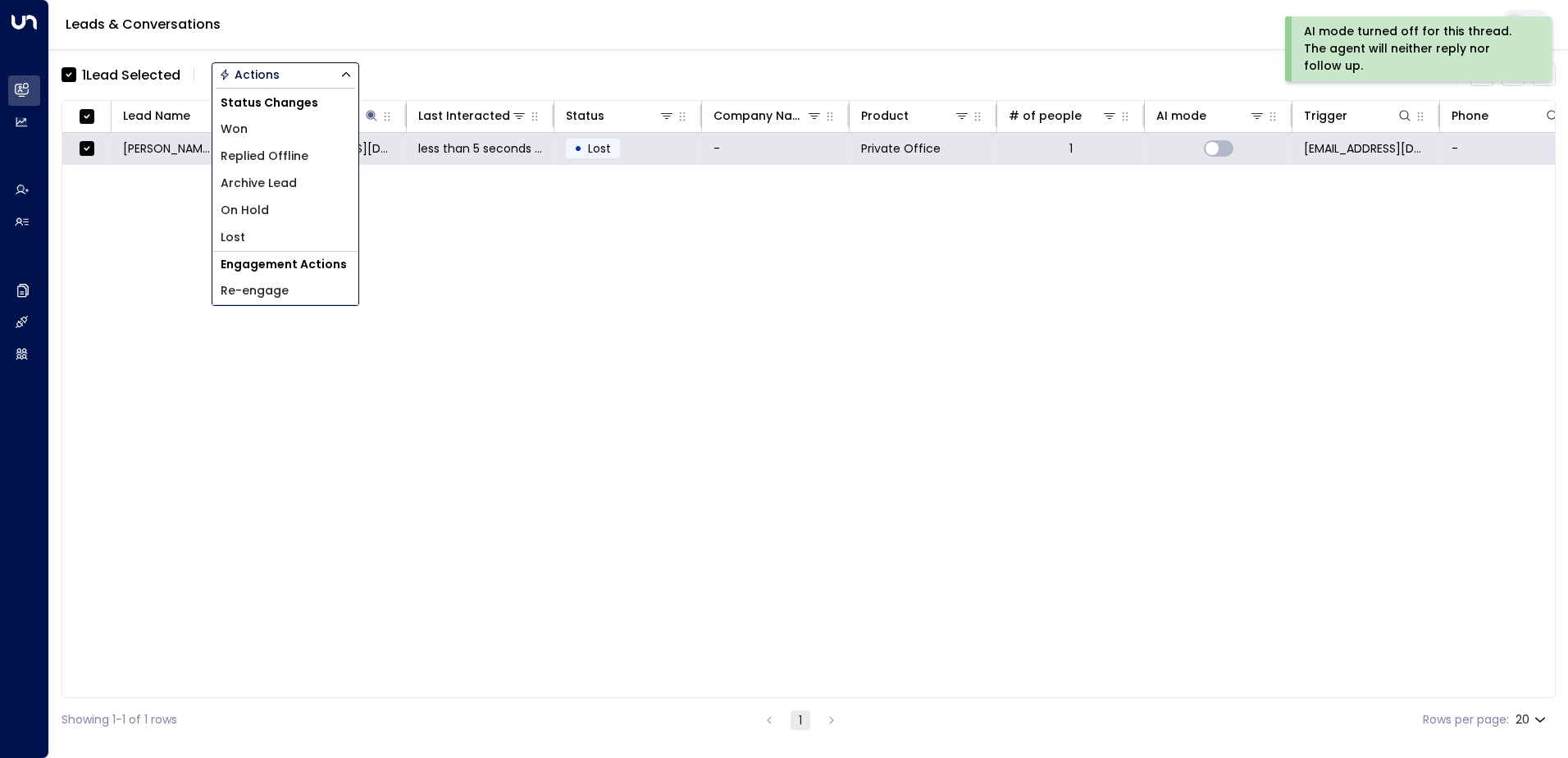
click at [265, 179] on span "Archive Lead" at bounding box center [258, 183] width 77 height 17
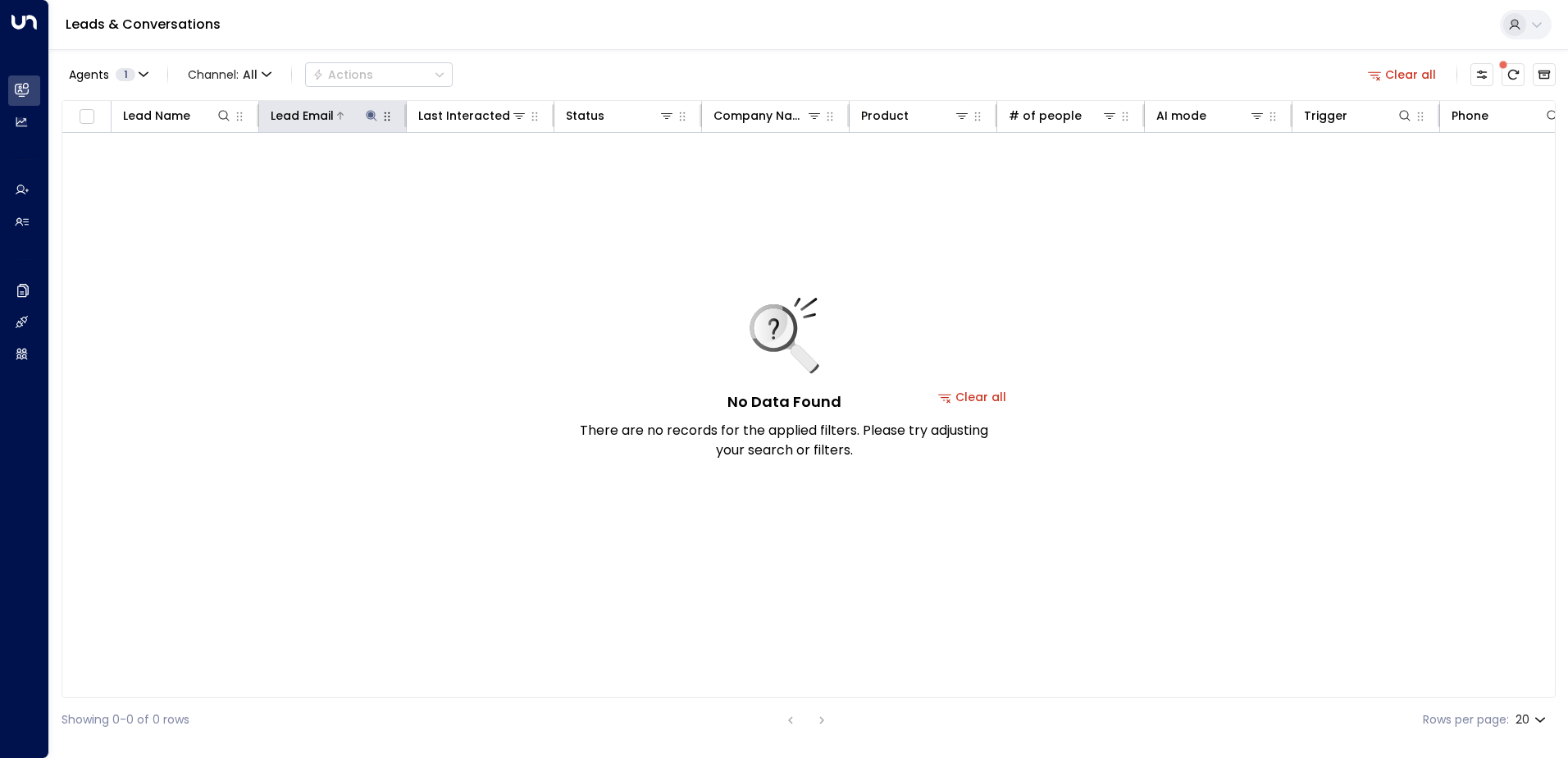
click at [372, 114] on icon at bounding box center [370, 115] width 11 height 11
click at [472, 174] on icon "button" at bounding box center [474, 175] width 13 height 13
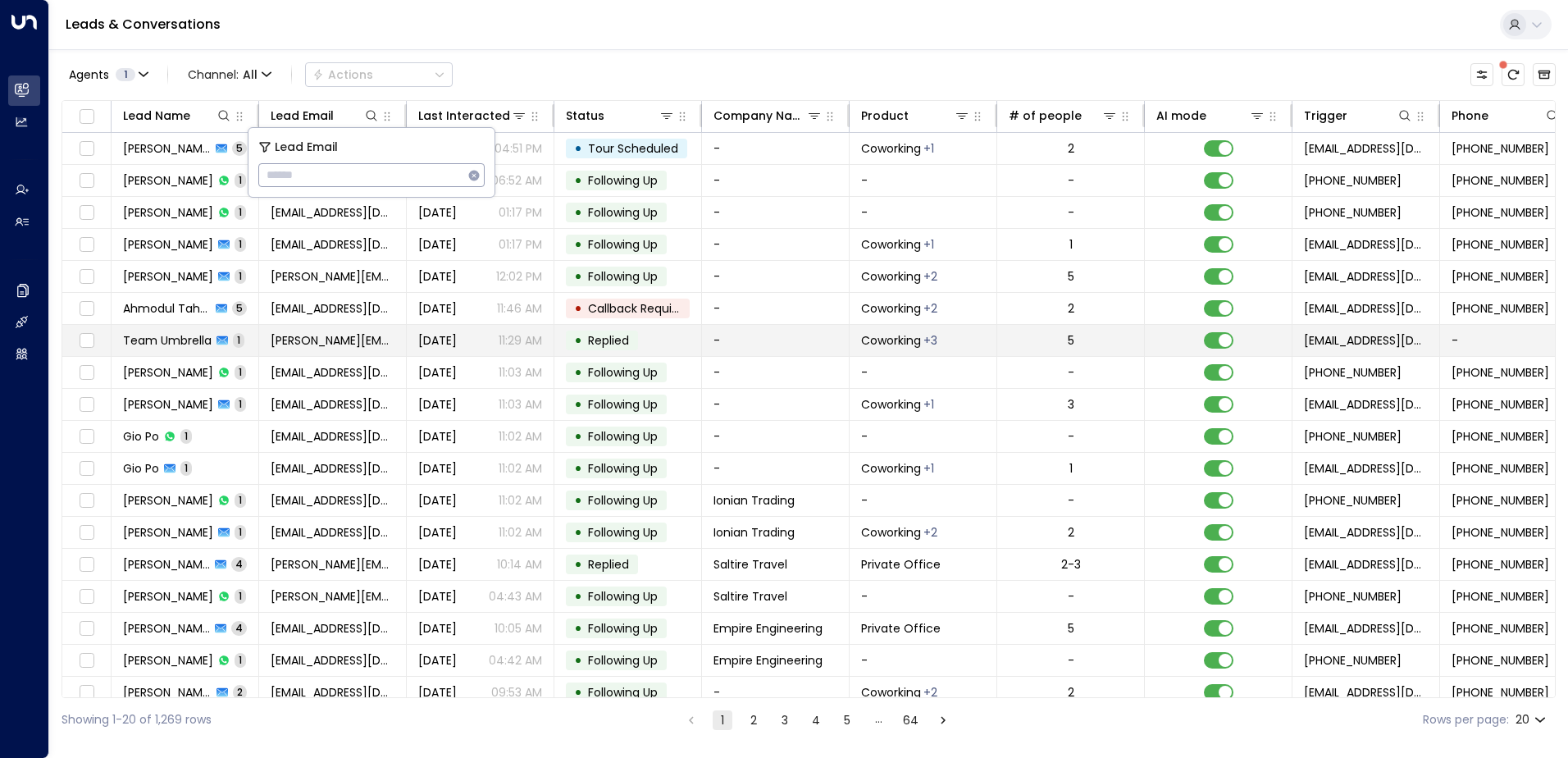
type input "**********"
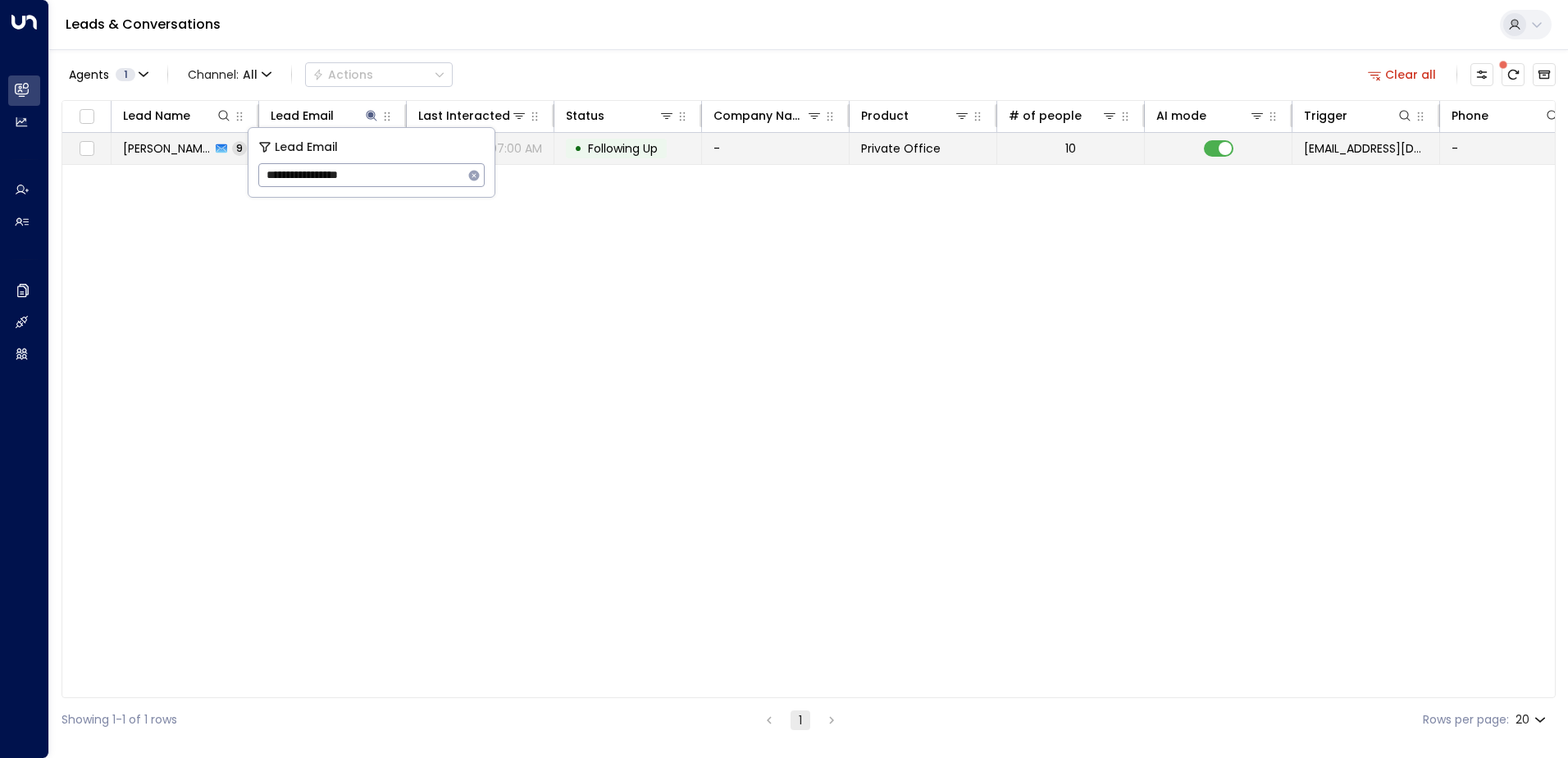
click at [606, 151] on span "Following Up" at bounding box center [623, 148] width 70 height 16
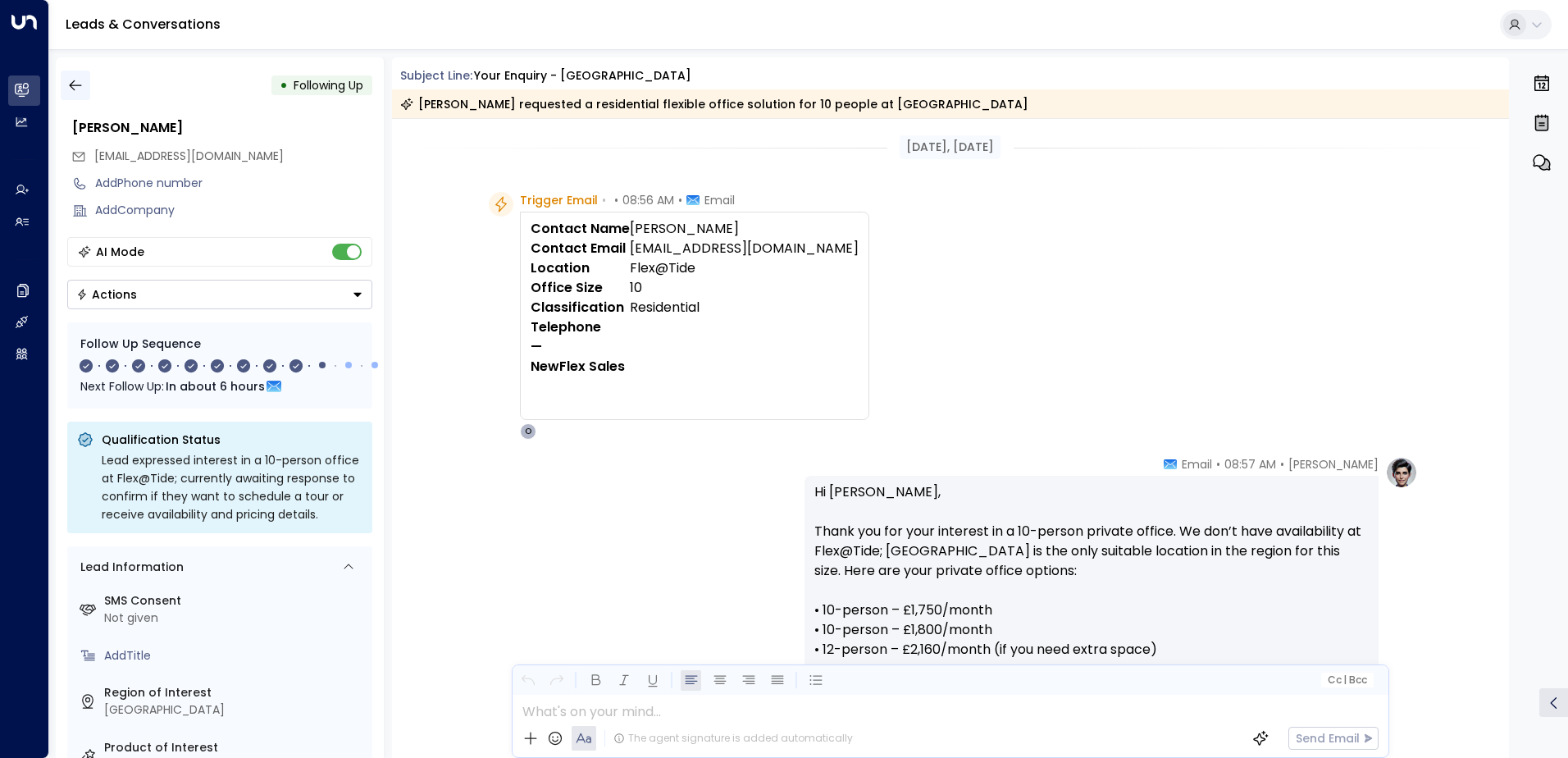
click at [76, 93] on icon "button" at bounding box center [76, 86] width 16 height 16
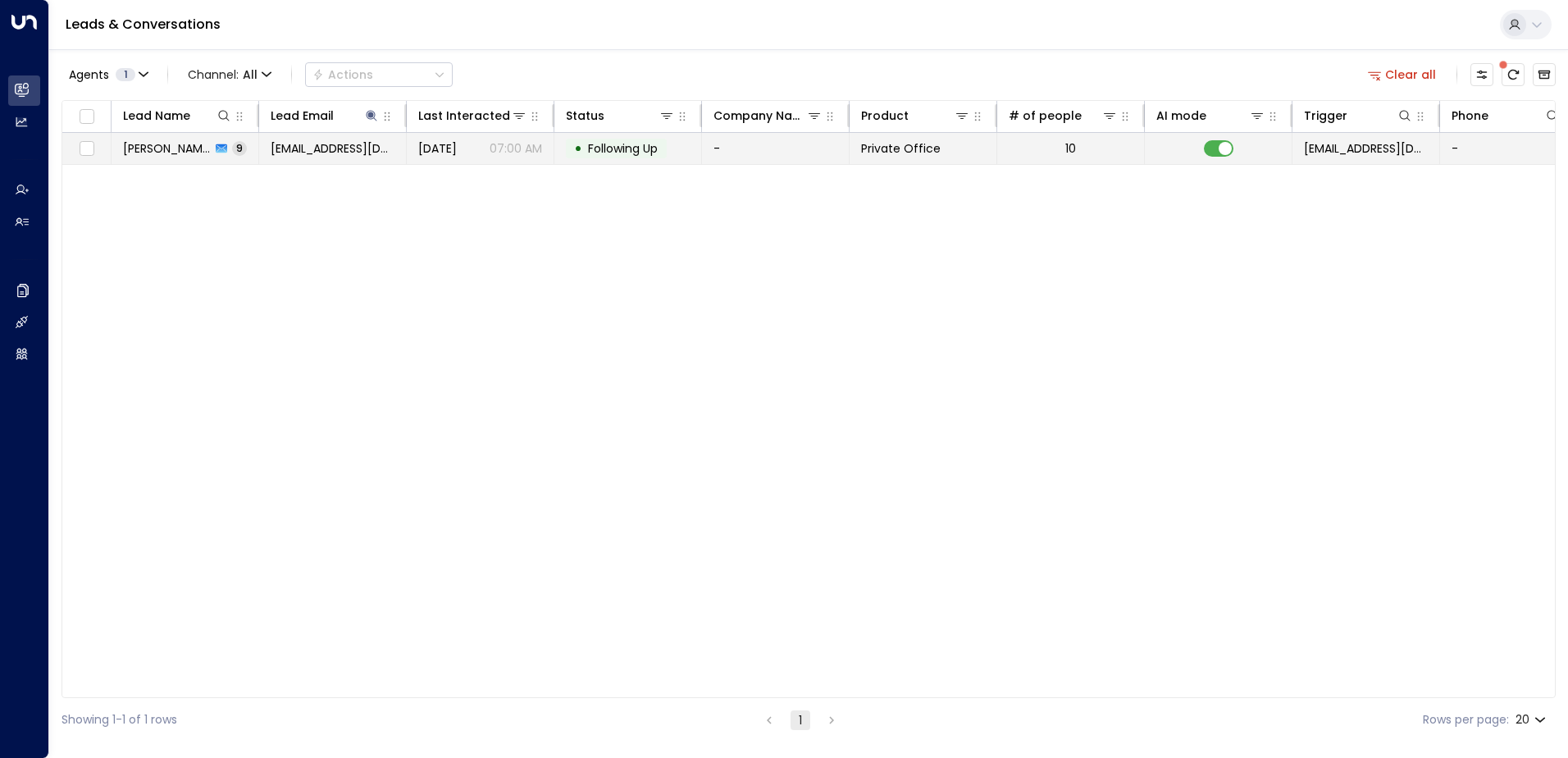
click at [1237, 137] on td at bounding box center [1218, 148] width 147 height 31
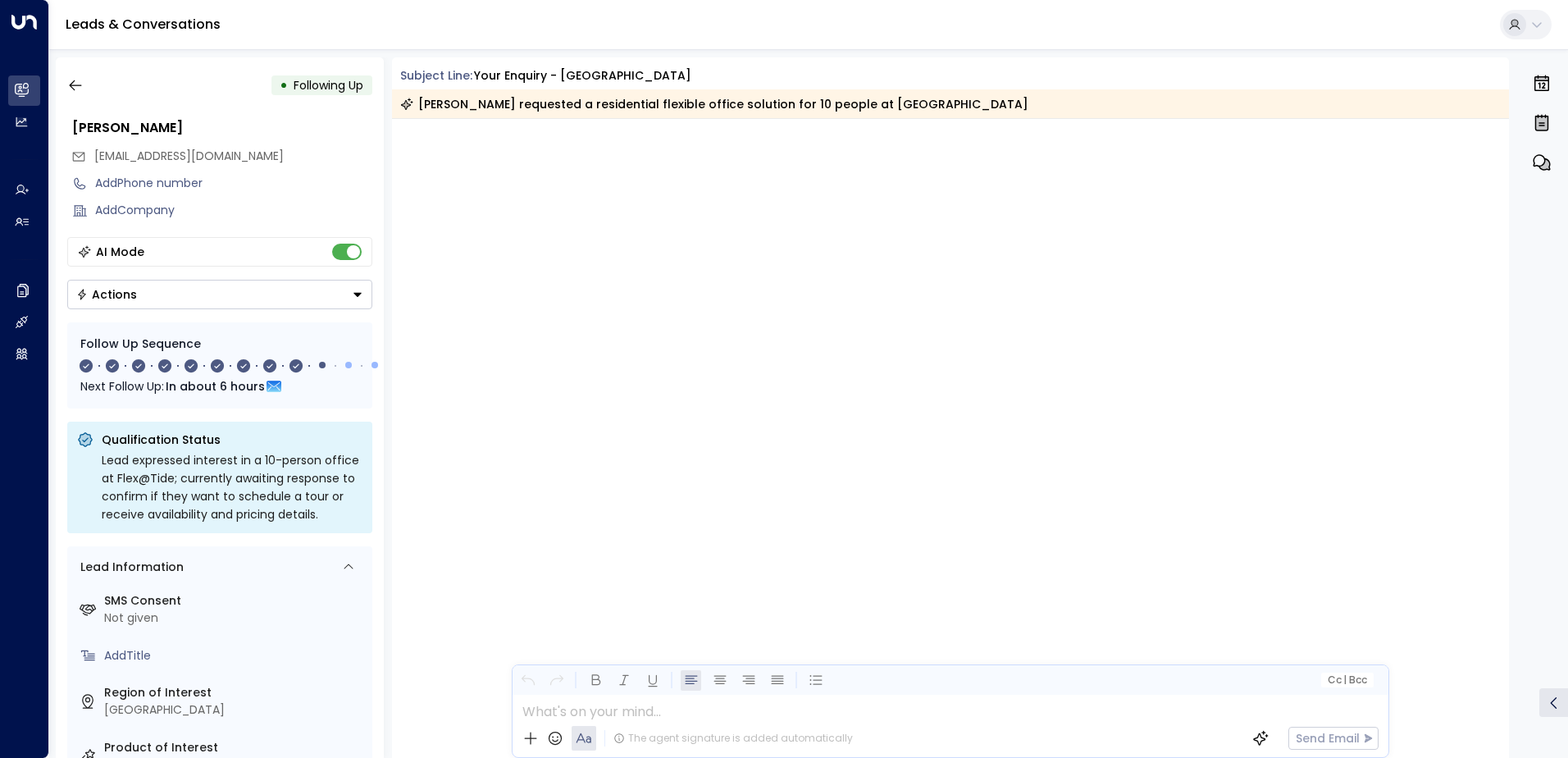
scroll to position [5790, 0]
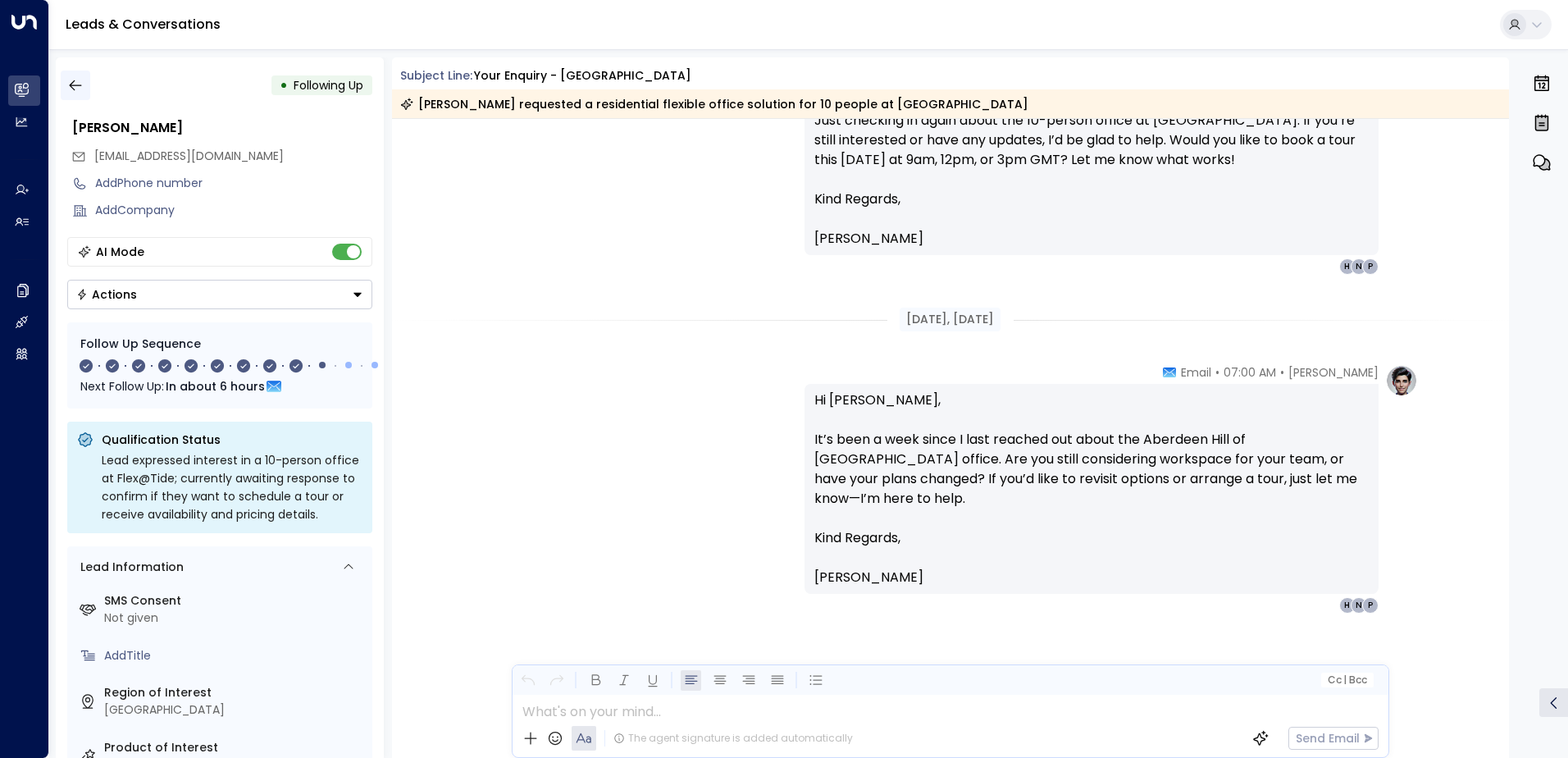
click at [80, 87] on icon "button" at bounding box center [76, 86] width 16 height 16
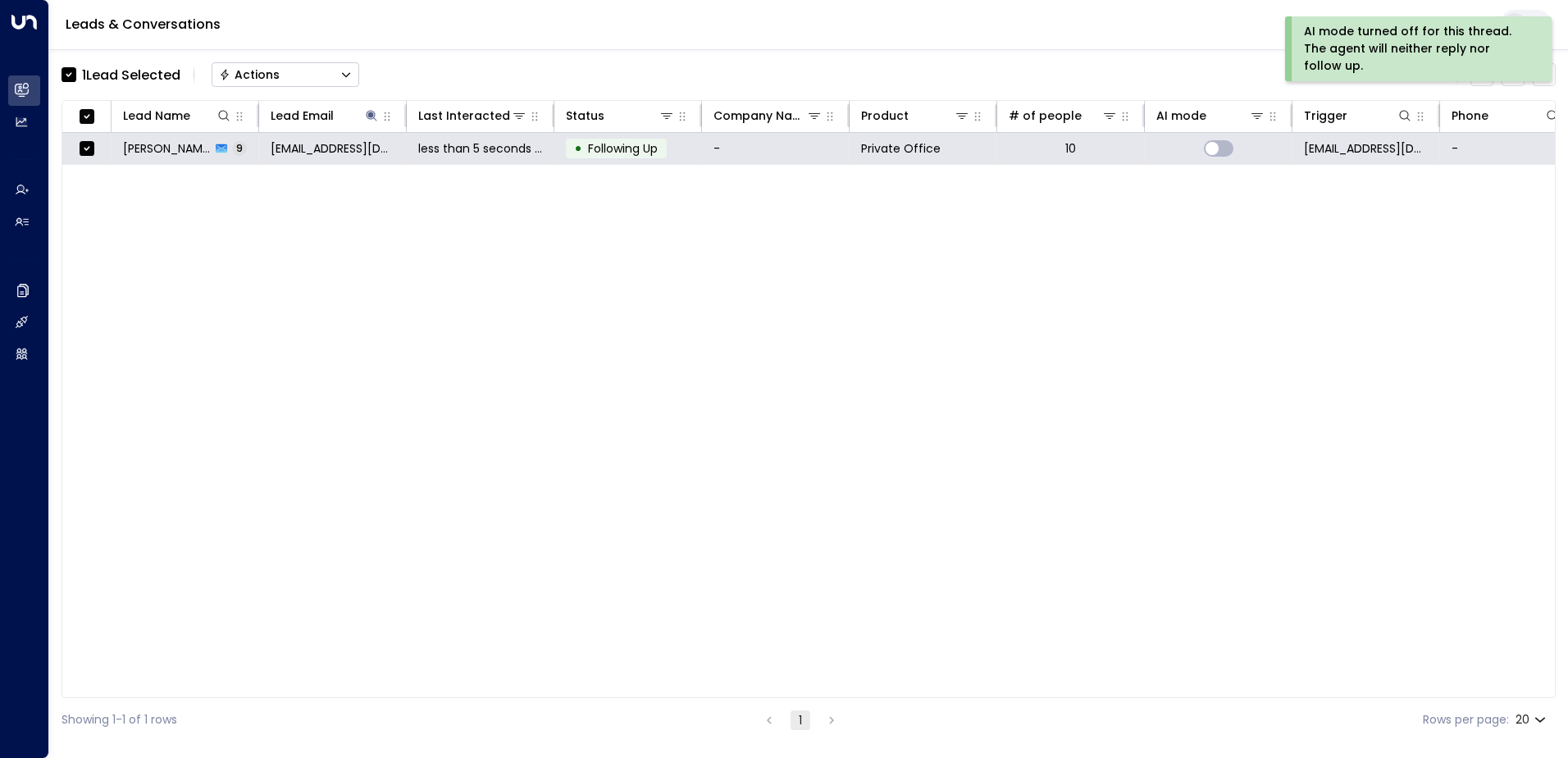
click at [295, 77] on button "Actions" at bounding box center [285, 75] width 147 height 25
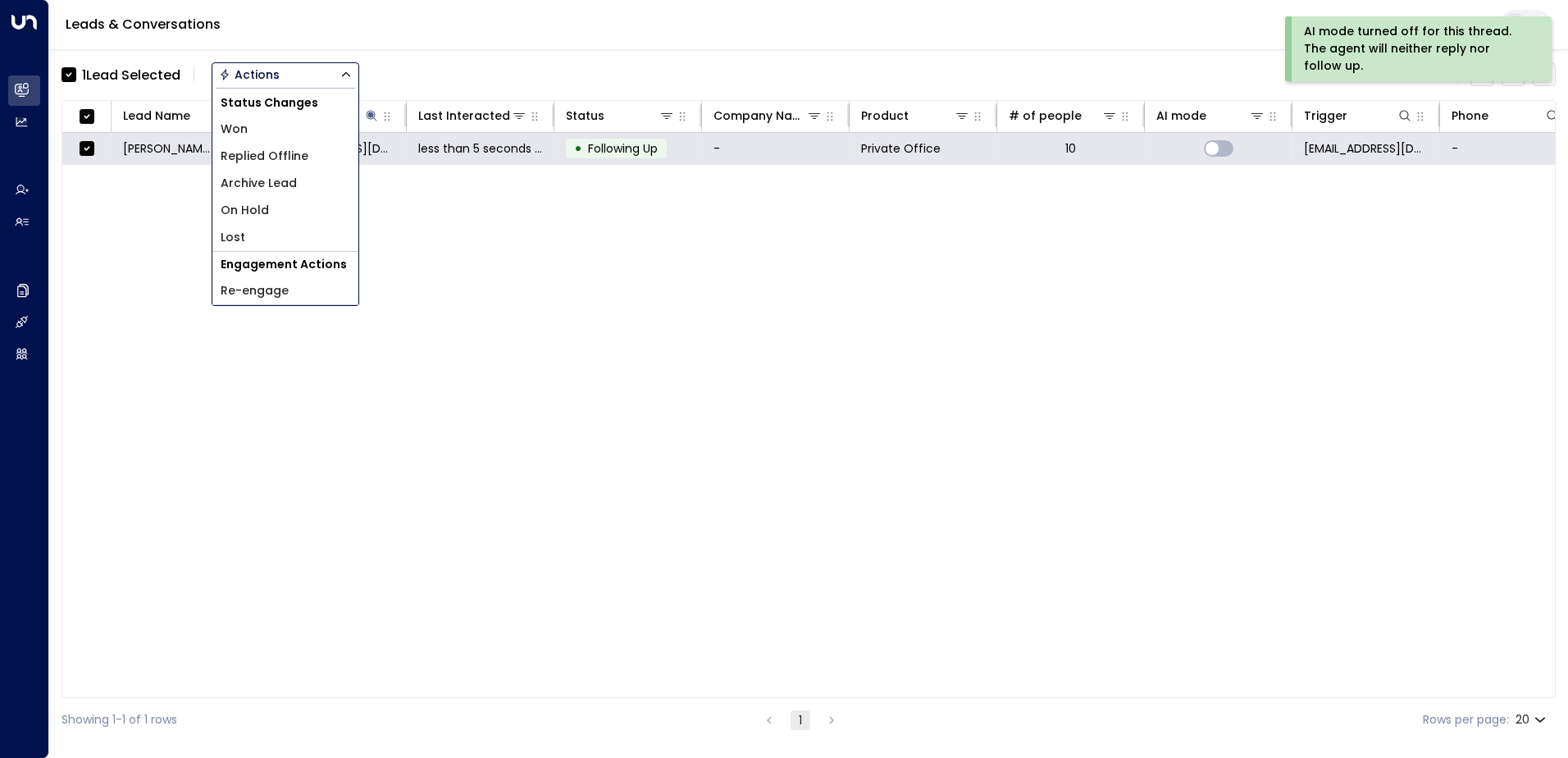
click at [276, 186] on span "Archive Lead" at bounding box center [258, 183] width 77 height 17
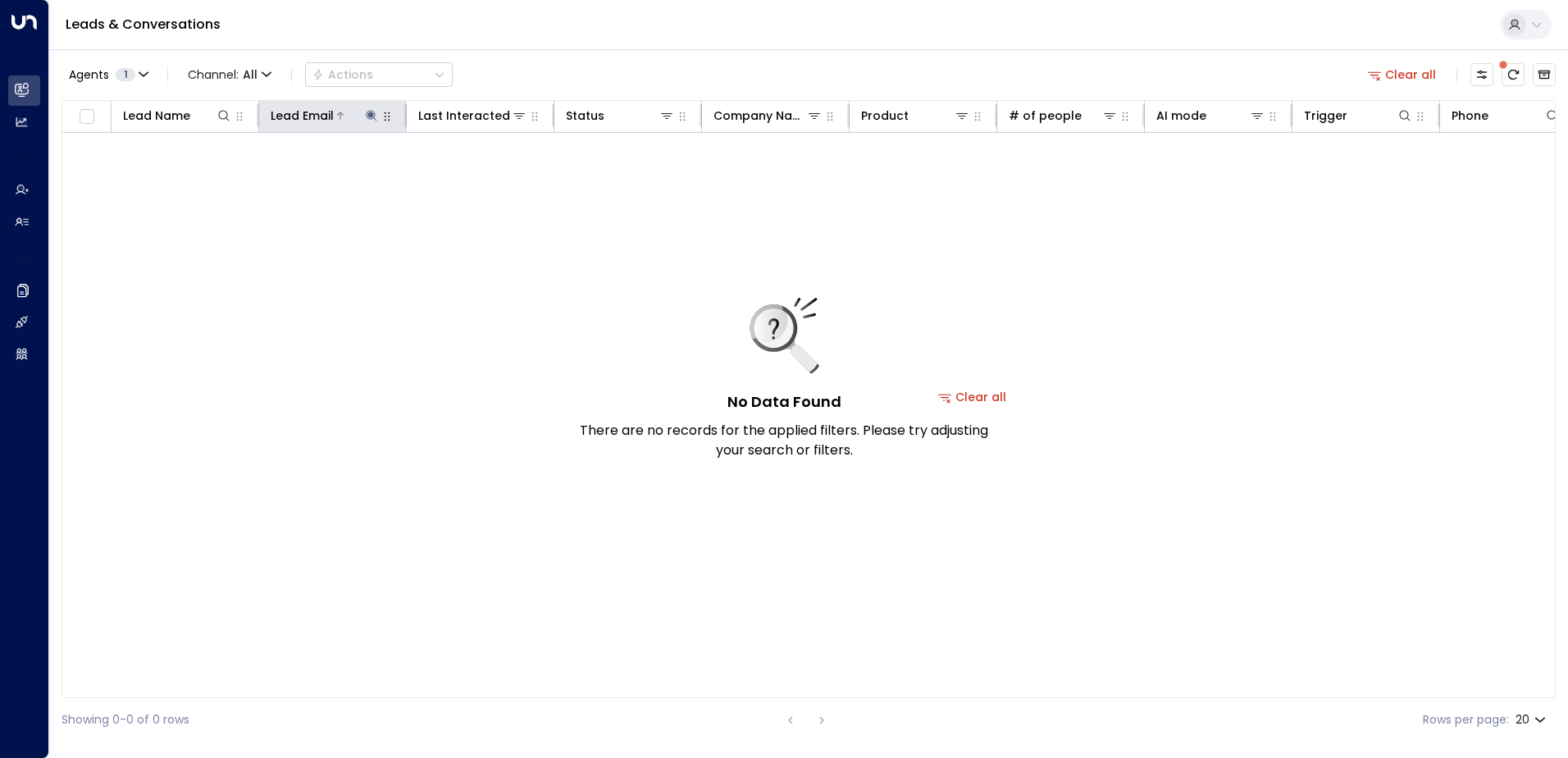
click at [372, 111] on icon at bounding box center [370, 115] width 11 height 11
click at [475, 178] on icon "button" at bounding box center [474, 174] width 11 height 11
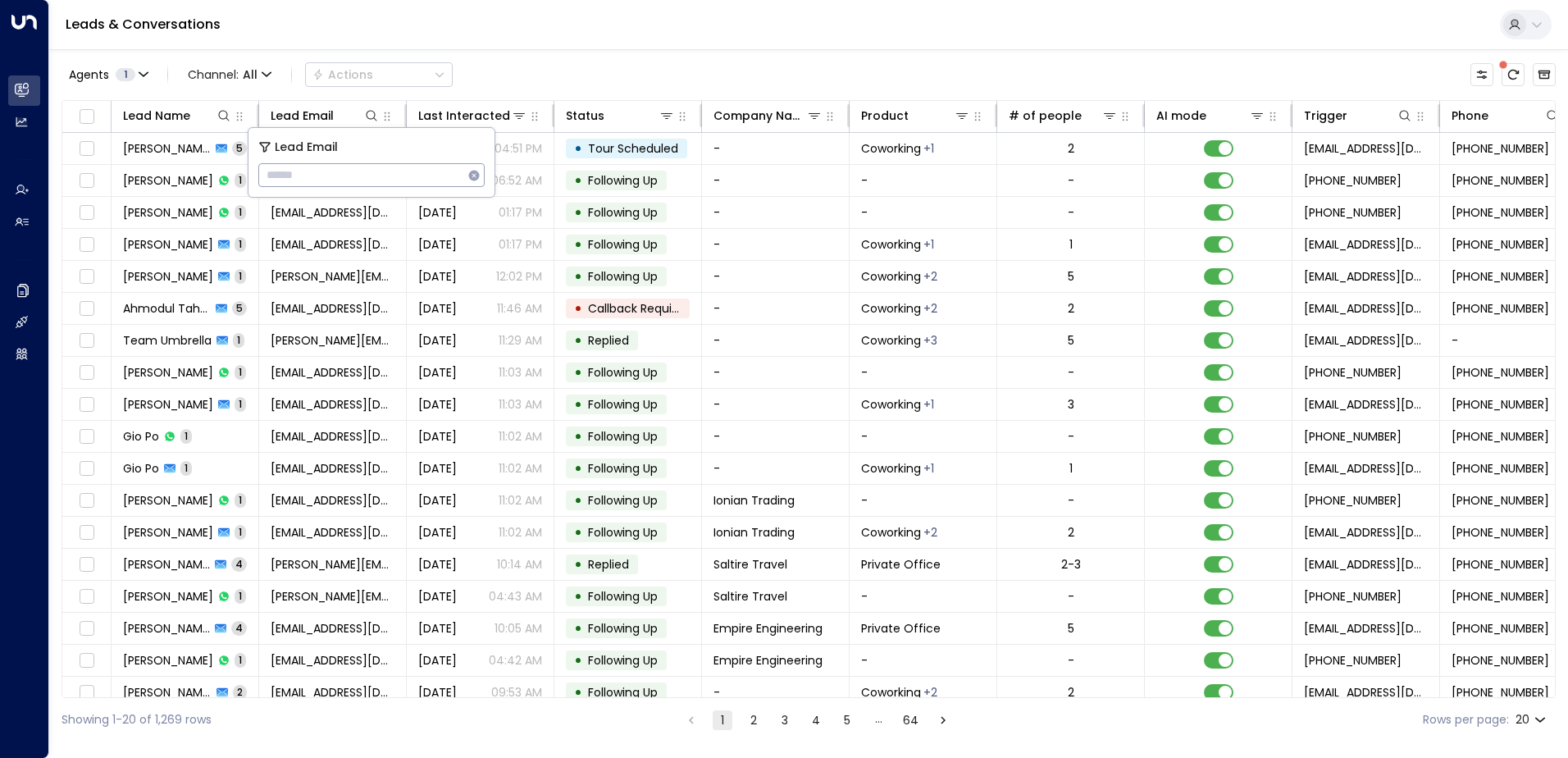
type input "**********"
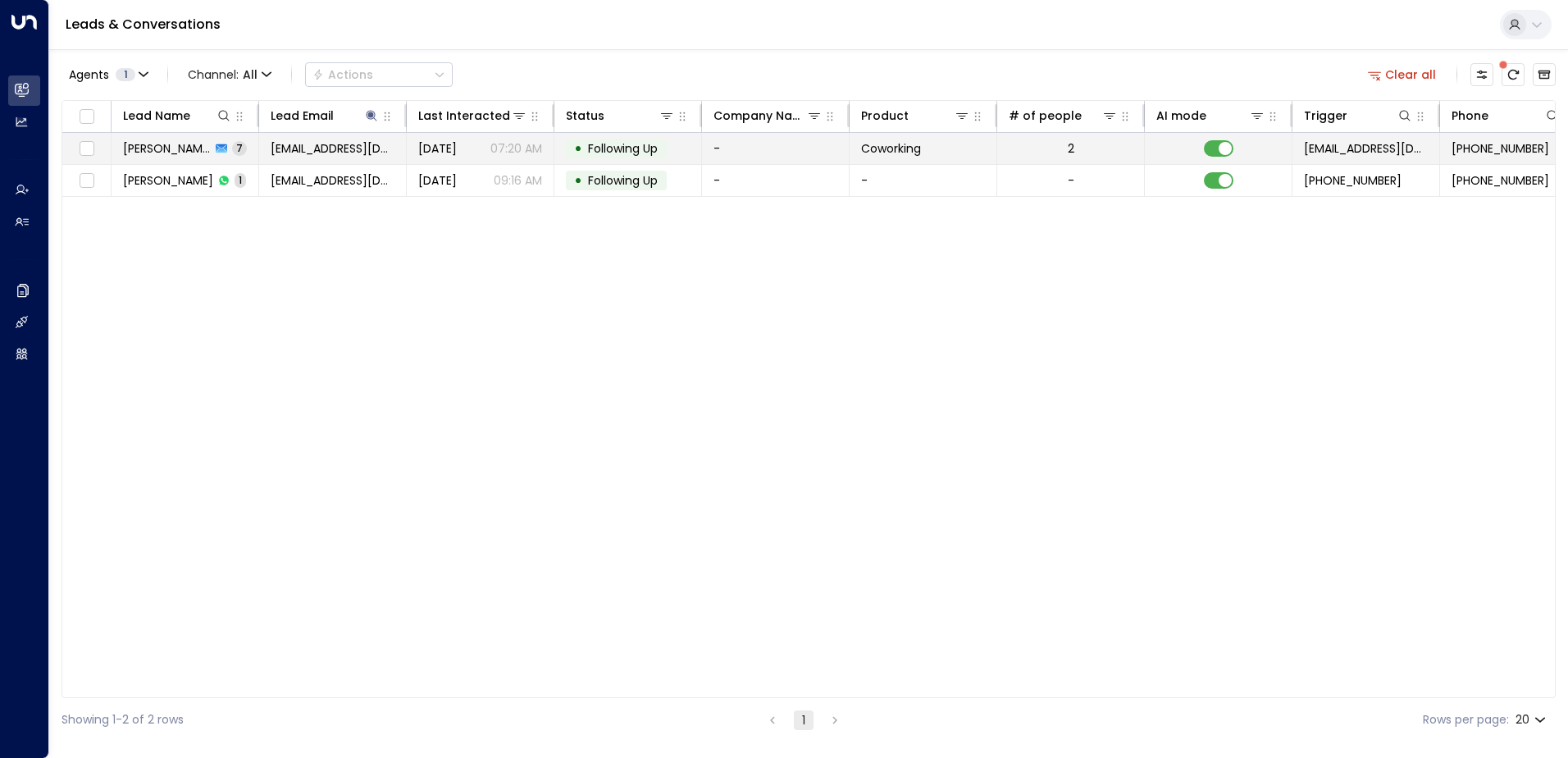
click at [619, 143] on span "Following Up" at bounding box center [623, 148] width 70 height 16
